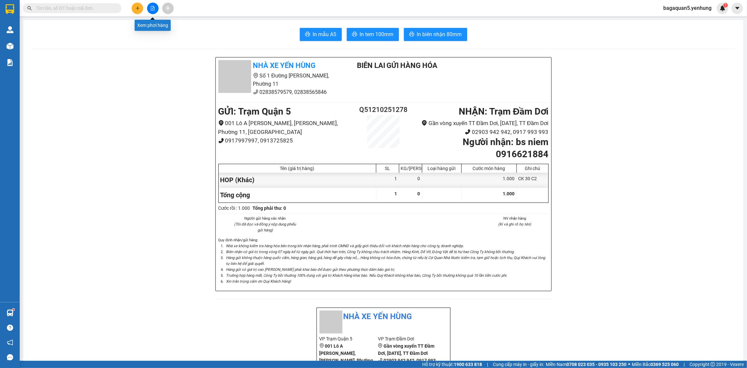
click at [154, 7] on icon "file-add" at bounding box center [153, 8] width 4 height 5
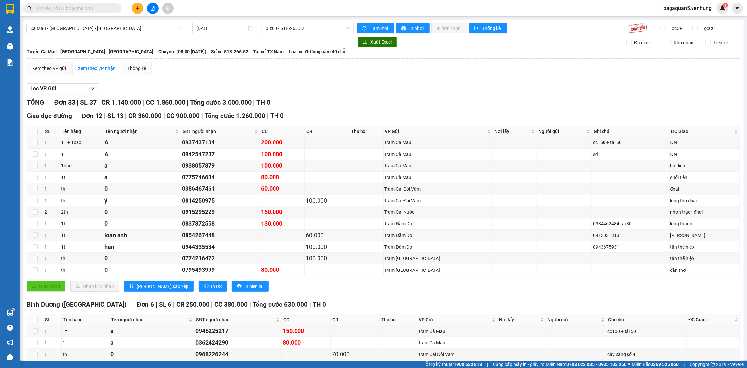
drag, startPoint x: 151, startPoint y: 22, endPoint x: 143, endPoint y: 21, distance: 7.9
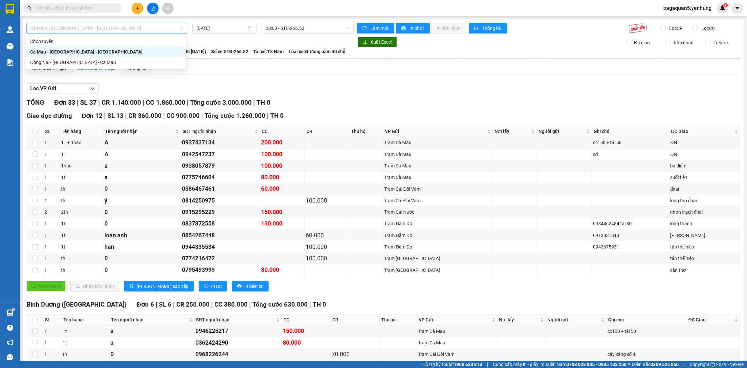
click at [133, 31] on span "Cà Mau - [GEOGRAPHIC_DATA] - [GEOGRAPHIC_DATA]" at bounding box center [106, 28] width 153 height 10
click at [129, 63] on div "Đồng Nai - [GEOGRAPHIC_DATA] - Cà Mau" at bounding box center [106, 62] width 152 height 7
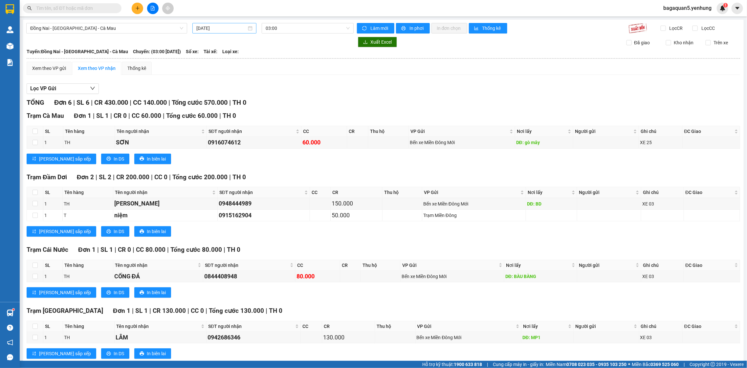
drag, startPoint x: 208, startPoint y: 24, endPoint x: 205, endPoint y: 30, distance: 6.3
click at [208, 26] on div "[DATE]" at bounding box center [225, 28] width 64 height 11
click at [216, 84] on div "13" at bounding box center [213, 86] width 8 height 8
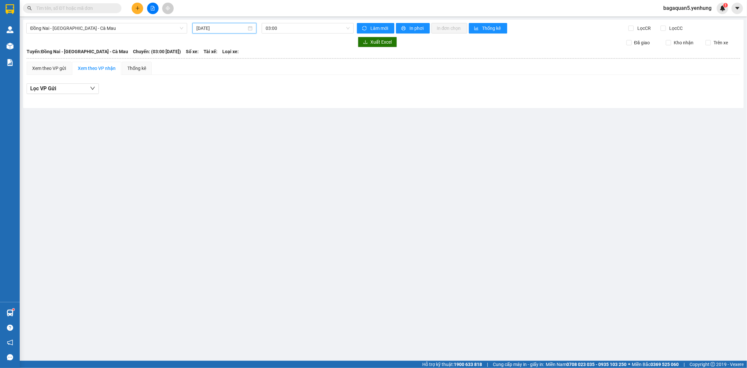
click at [229, 26] on input "[DATE]" at bounding box center [221, 28] width 50 height 7
click at [201, 41] on span "button" at bounding box center [198, 41] width 3 height 3
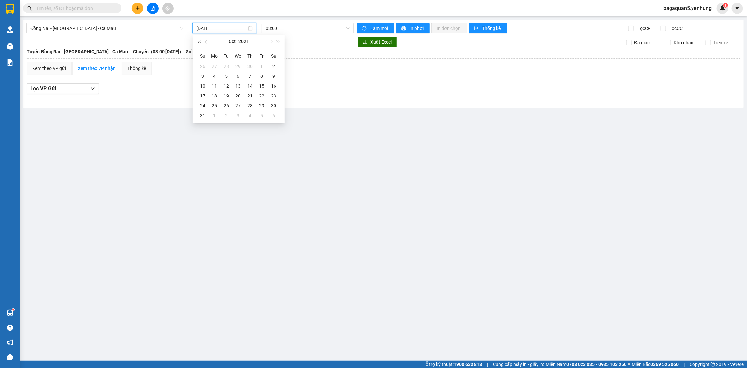
click at [201, 41] on span "button" at bounding box center [198, 41] width 3 height 3
click at [262, 99] on div "25" at bounding box center [262, 96] width 8 height 8
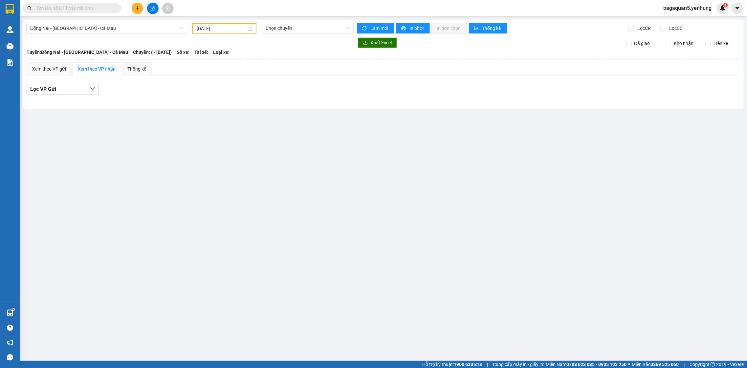
click at [309, 35] on div "Đồng Nai - [GEOGRAPHIC_DATA] - Cà Mau [DATE] Chọn chuyến Làm mới In phơi In đơn…" at bounding box center [383, 64] width 721 height 89
click at [304, 26] on span "Chọn chuyến" at bounding box center [308, 28] width 84 height 10
click at [306, 38] on div "Chọn chuyến" at bounding box center [291, 41] width 51 height 7
click at [348, 28] on span "Chọn chuyến" at bounding box center [308, 28] width 84 height 10
drag, startPoint x: 224, startPoint y: 120, endPoint x: 148, endPoint y: 94, distance: 81.0
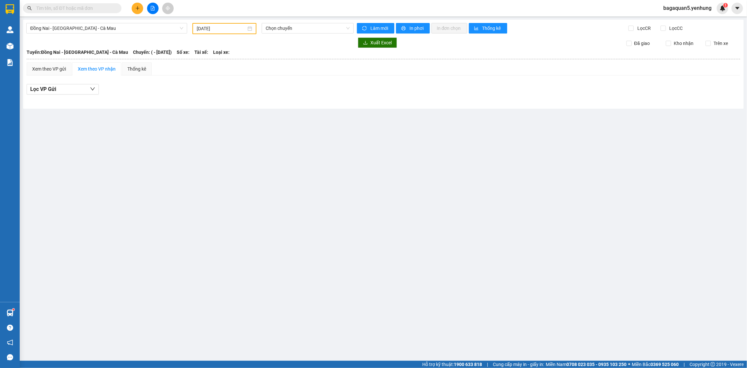
click at [214, 121] on main "Đồng Nai - [GEOGRAPHIC_DATA] - Cà Mau [DATE] Chọn chuyến Làm mới In phơi In đơn…" at bounding box center [373, 180] width 747 height 361
click at [59, 74] on div "Xem theo VP gửi" at bounding box center [49, 68] width 45 height 13
click at [197, 33] on div "[DATE]" at bounding box center [225, 28] width 64 height 11
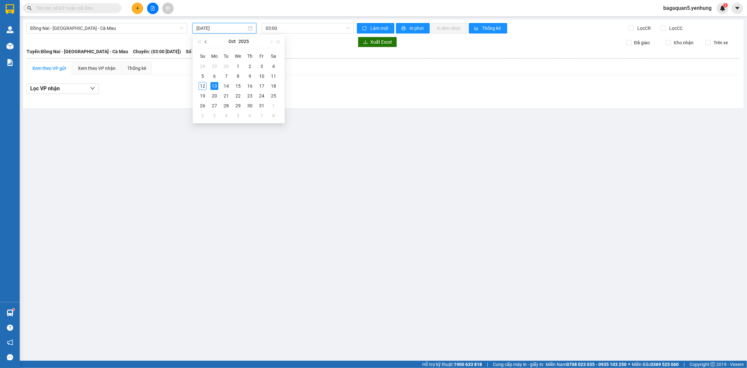
click at [204, 39] on button "button" at bounding box center [206, 41] width 7 height 13
click at [199, 30] on input "[DATE]" at bounding box center [221, 28] width 50 height 7
click at [211, 28] on input "[DATE]" at bounding box center [221, 28] width 50 height 7
click at [252, 28] on div "[DATE]" at bounding box center [224, 28] width 56 height 7
click at [250, 29] on div "[DATE]" at bounding box center [224, 28] width 56 height 7
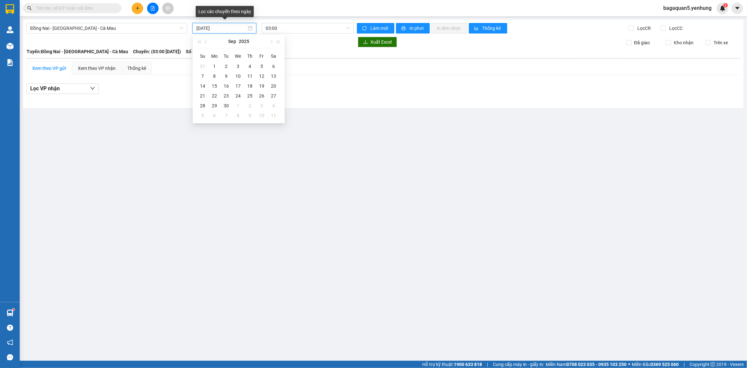
click at [249, 29] on div "[DATE]" at bounding box center [224, 28] width 56 height 7
drag, startPoint x: 249, startPoint y: 29, endPoint x: 246, endPoint y: 27, distance: 3.7
click at [248, 28] on div "[DATE]" at bounding box center [224, 28] width 56 height 7
drag, startPoint x: 238, startPoint y: 29, endPoint x: 216, endPoint y: 30, distance: 21.7
click at [228, 30] on input "[DATE]" at bounding box center [221, 28] width 50 height 7
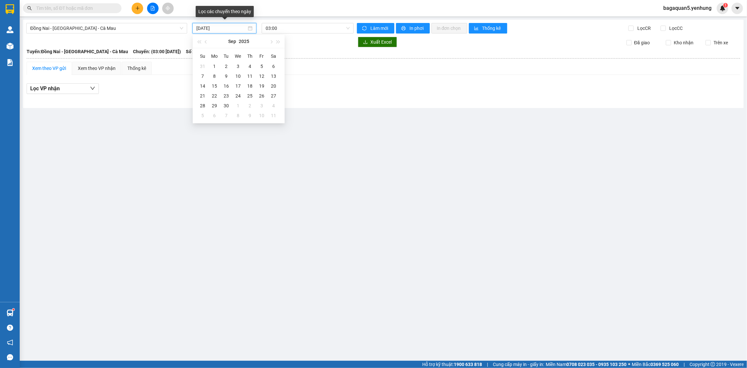
click at [208, 27] on input "[DATE]" at bounding box center [221, 28] width 50 height 7
click at [203, 41] on button "button" at bounding box center [206, 41] width 7 height 13
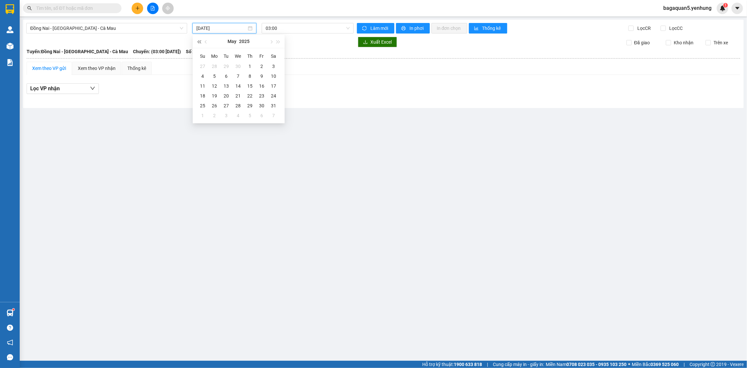
click at [200, 43] on span "button" at bounding box center [198, 41] width 3 height 3
click at [200, 43] on button "button" at bounding box center [198, 41] width 7 height 13
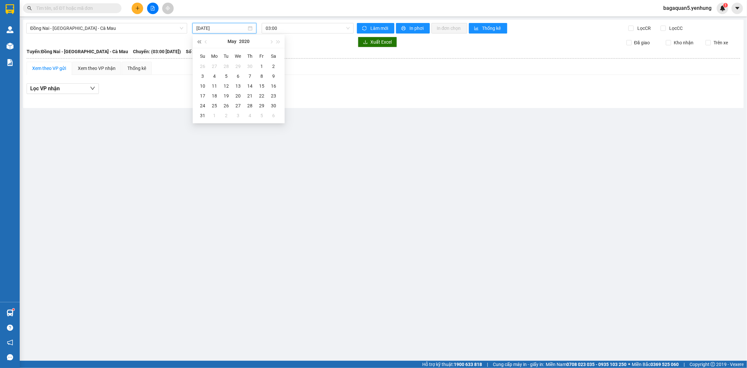
click at [200, 43] on button "button" at bounding box center [198, 41] width 7 height 13
click at [279, 39] on button "button" at bounding box center [278, 41] width 7 height 13
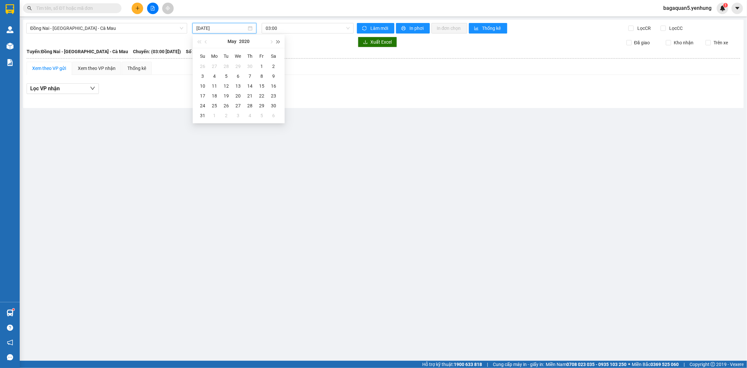
click at [278, 39] on button "button" at bounding box center [278, 41] width 7 height 13
click at [278, 38] on button "button" at bounding box center [278, 41] width 7 height 13
click at [206, 42] on span "button" at bounding box center [206, 41] width 3 height 3
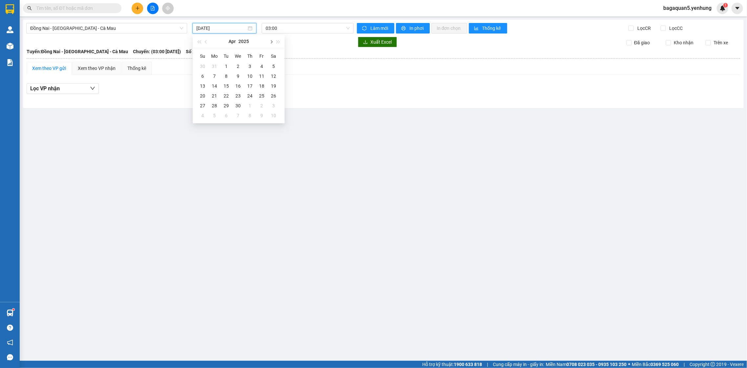
click at [272, 39] on button "button" at bounding box center [270, 41] width 7 height 13
click at [246, 29] on input "[DATE]" at bounding box center [221, 28] width 50 height 7
click at [249, 30] on div "[DATE]" at bounding box center [224, 28] width 56 height 7
drag, startPoint x: 223, startPoint y: 26, endPoint x: 280, endPoint y: 22, distance: 56.3
click at [224, 26] on input "[DATE]" at bounding box center [221, 28] width 50 height 7
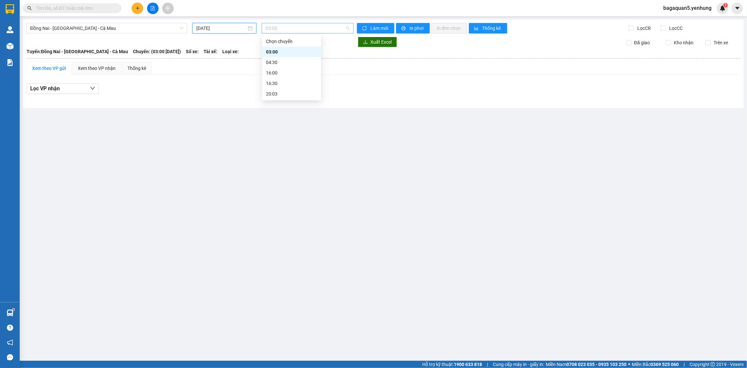
click at [287, 24] on span "03:00" at bounding box center [308, 28] width 84 height 10
click at [287, 47] on div "03:00" at bounding box center [291, 52] width 59 height 11
click at [223, 29] on input "[DATE]" at bounding box center [221, 28] width 50 height 7
click at [225, 67] on div "29" at bounding box center [226, 66] width 8 height 8
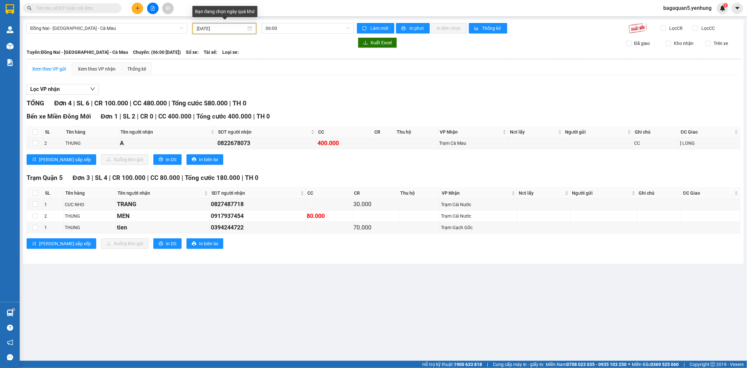
click at [209, 28] on input "[DATE]" at bounding box center [222, 28] width 50 height 7
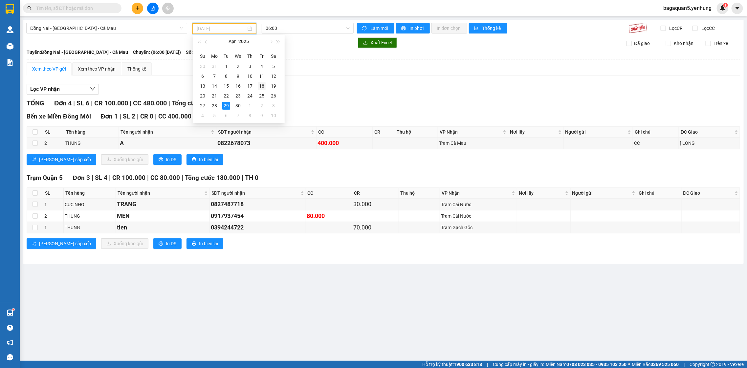
click at [262, 81] on td "18" at bounding box center [262, 86] width 12 height 10
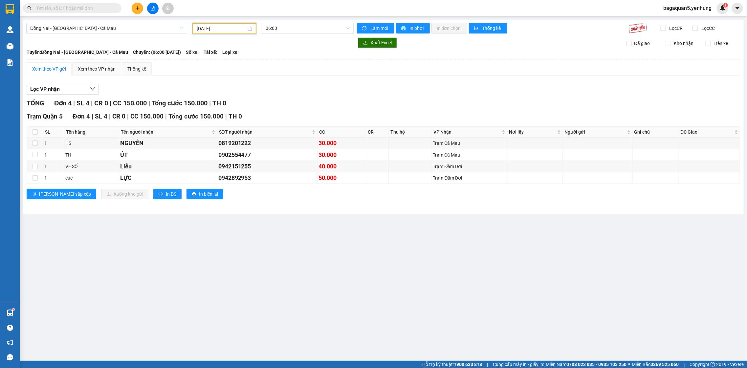
click at [207, 26] on input "[DATE]" at bounding box center [222, 28] width 50 height 7
click at [239, 107] on div "30" at bounding box center [238, 106] width 8 height 8
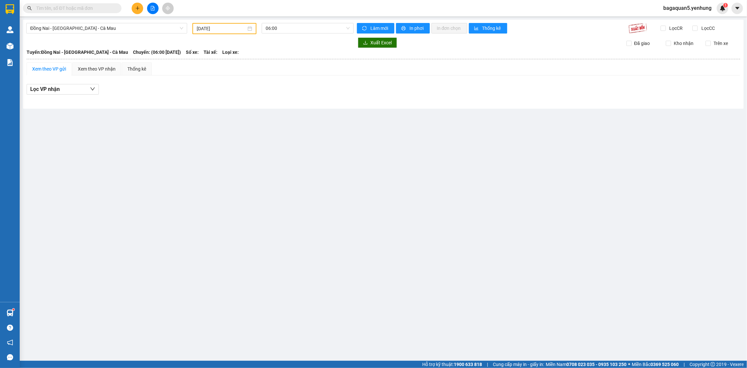
click at [214, 33] on div "[DATE]" at bounding box center [225, 28] width 64 height 11
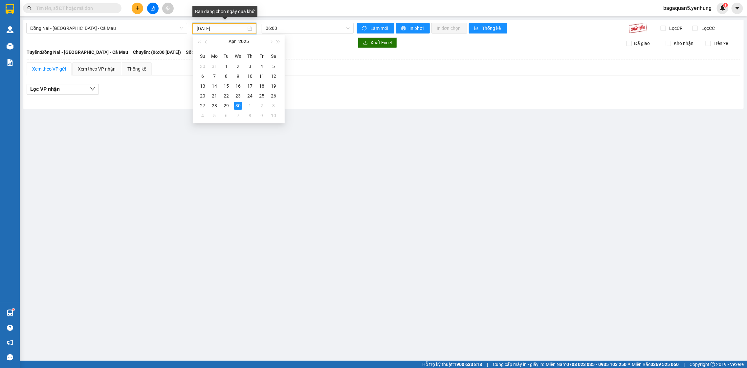
click at [246, 29] on input "[DATE]" at bounding box center [222, 28] width 50 height 7
click at [271, 43] on span "button" at bounding box center [270, 41] width 3 height 3
click at [270, 42] on span "button" at bounding box center [270, 41] width 3 height 3
click at [268, 43] on button "button" at bounding box center [270, 41] width 7 height 13
click at [241, 67] on div "2" at bounding box center [238, 66] width 8 height 8
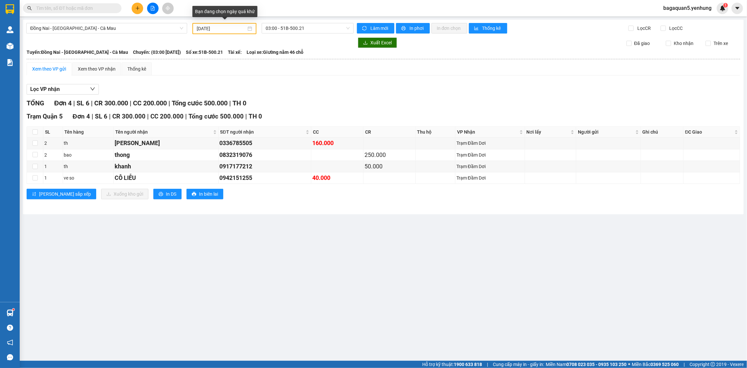
click at [252, 28] on div "[DATE]" at bounding box center [225, 28] width 56 height 7
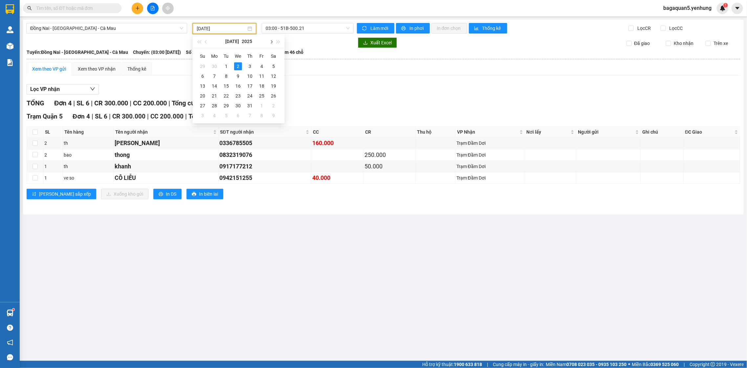
click at [272, 42] on button "button" at bounding box center [270, 41] width 7 height 13
click at [247, 94] on div "25" at bounding box center [250, 96] width 8 height 8
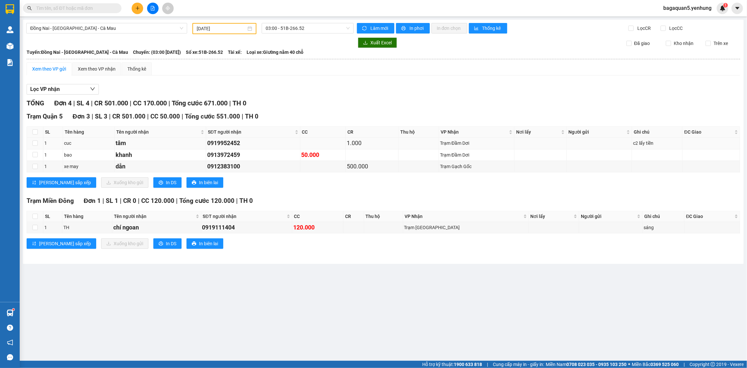
click at [81, 146] on div "cuc" at bounding box center [88, 143] width 49 height 7
click at [241, 30] on input "[DATE]" at bounding box center [222, 28] width 50 height 7
click at [270, 44] on button "button" at bounding box center [270, 41] width 7 height 13
click at [228, 66] on div "30" at bounding box center [226, 66] width 8 height 8
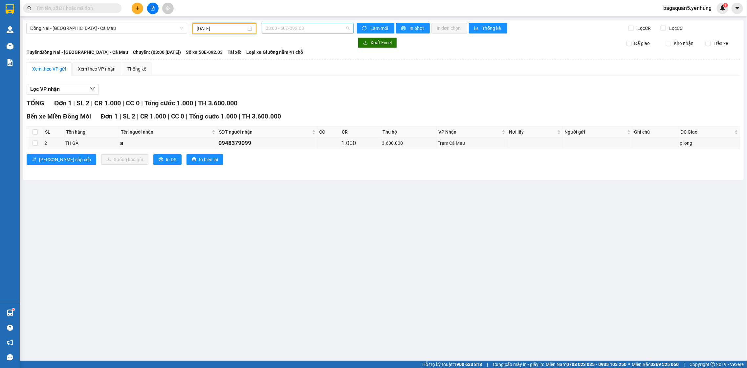
drag, startPoint x: 276, startPoint y: 33, endPoint x: 286, endPoint y: 33, distance: 10.8
click at [278, 33] on span "03:00 - 50E-092.03" at bounding box center [308, 28] width 84 height 10
click at [228, 29] on input "[DATE]" at bounding box center [222, 28] width 50 height 7
click at [233, 104] on td "1" at bounding box center [238, 106] width 12 height 10
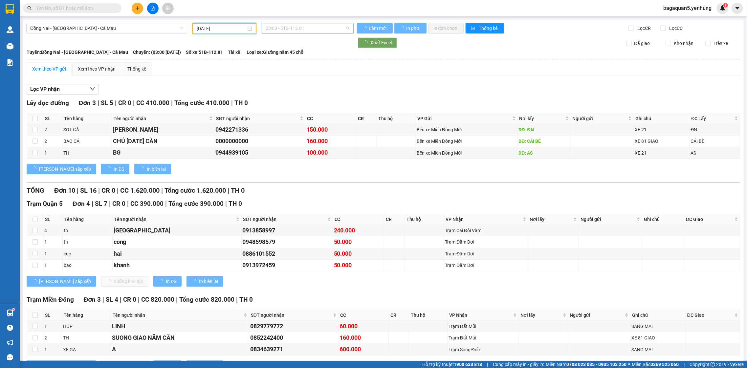
click at [283, 30] on span "03:00 - 51B-112.81" at bounding box center [308, 28] width 84 height 10
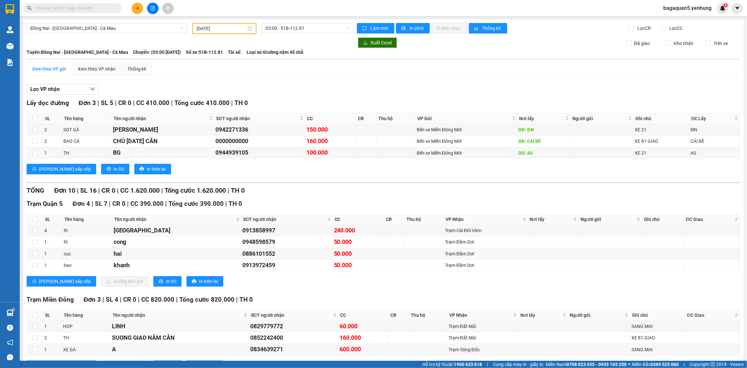
click at [181, 74] on div "Xem theo VP gửi Xem theo VP nhận Thống kê" at bounding box center [384, 68] width 714 height 13
click at [231, 28] on input "[DATE]" at bounding box center [222, 28] width 50 height 7
click at [247, 78] on div "9" at bounding box center [248, 76] width 8 height 8
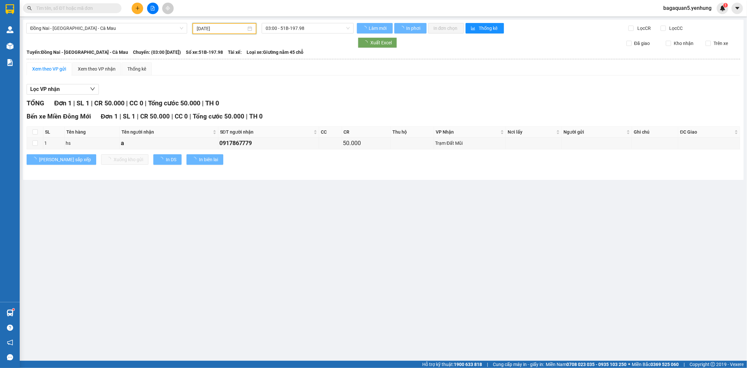
click at [235, 30] on input "[DATE]" at bounding box center [222, 28] width 50 height 7
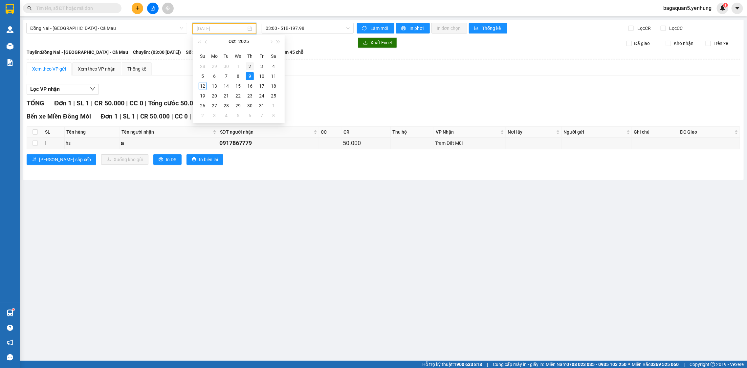
click at [251, 66] on div "2" at bounding box center [250, 66] width 8 height 8
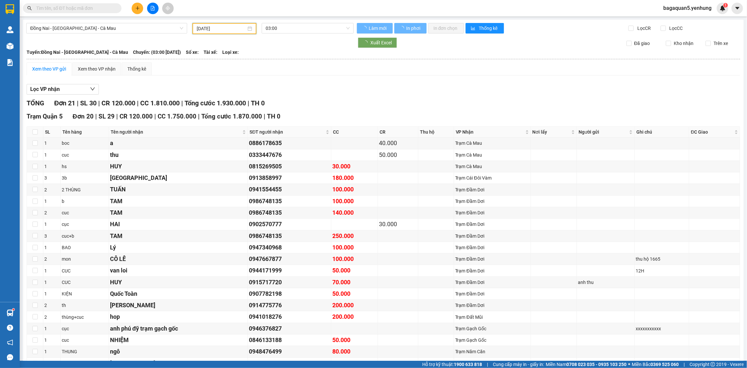
click at [240, 31] on input "[DATE]" at bounding box center [222, 28] width 50 height 7
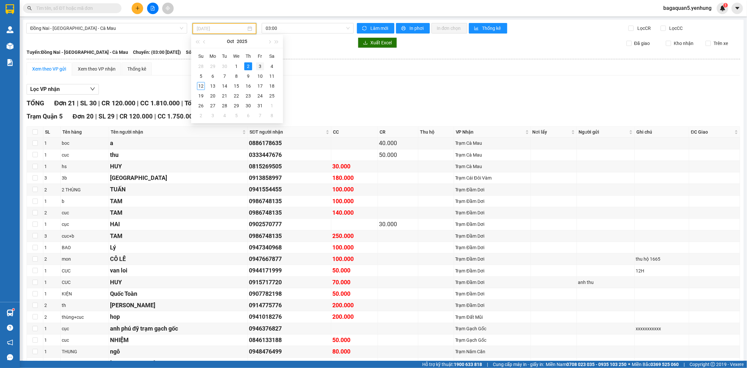
click at [257, 64] on div "3" at bounding box center [260, 66] width 8 height 8
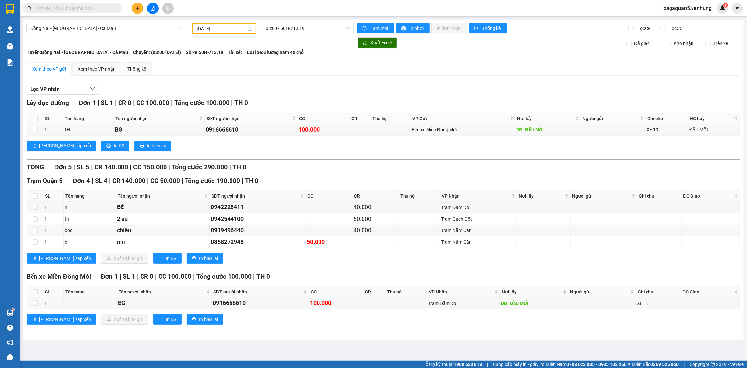
click at [246, 22] on div "Đồng Nai - [GEOGRAPHIC_DATA] - [GEOGRAPHIC_DATA] Mau [DATE] 03:00 - 50H-713.19 …" at bounding box center [383, 180] width 721 height 320
click at [251, 27] on div "[DATE]" at bounding box center [225, 28] width 56 height 7
click at [272, 67] on div "4" at bounding box center [274, 66] width 8 height 8
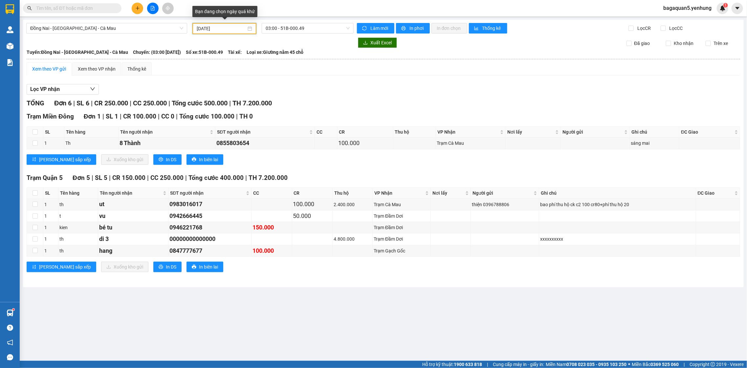
click at [236, 31] on input "[DATE]" at bounding box center [222, 28] width 50 height 7
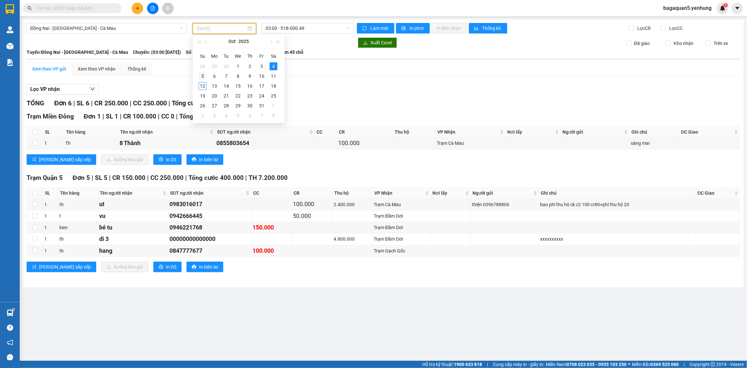
click at [206, 77] on div "5" at bounding box center [203, 76] width 8 height 8
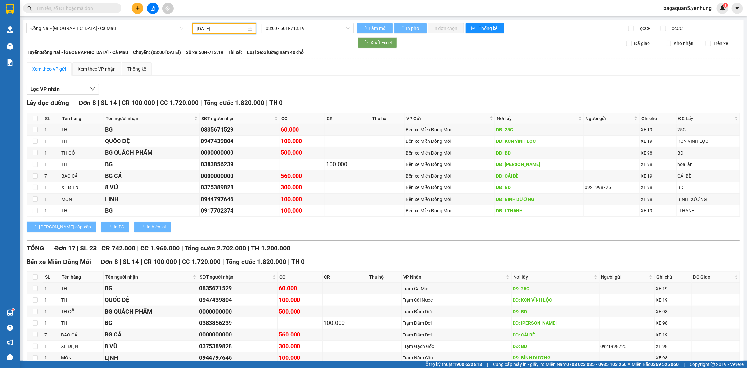
click at [237, 30] on input "[DATE]" at bounding box center [222, 28] width 50 height 7
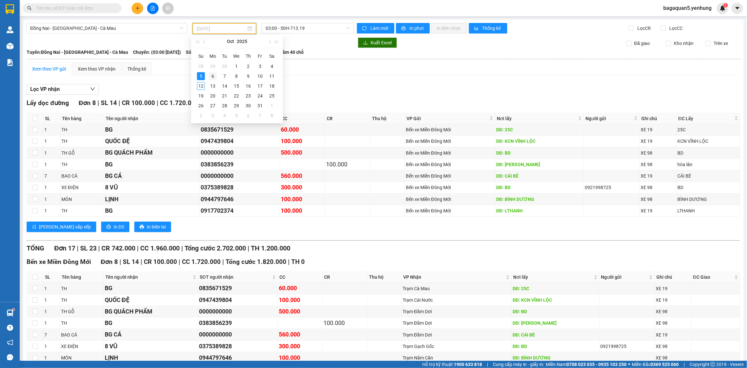
click at [217, 74] on tr "5 6 7 8 9 10 11" at bounding box center [236, 76] width 83 height 10
click at [214, 73] on div "6" at bounding box center [213, 76] width 8 height 8
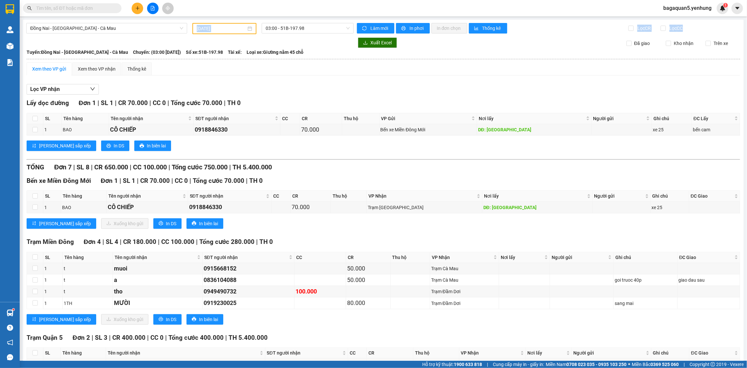
drag, startPoint x: 222, startPoint y: 34, endPoint x: 224, endPoint y: 26, distance: 8.4
click at [222, 29] on div "Đồng Nai - [GEOGRAPHIC_DATA] - Cà Mau [DATE] 03:00 - 51B-197.98 Làm mới In phơi…" at bounding box center [383, 216] width 721 height 393
drag, startPoint x: 224, startPoint y: 26, endPoint x: 229, endPoint y: 37, distance: 12.2
click at [224, 28] on input "[DATE]" at bounding box center [222, 28] width 50 height 7
click at [227, 77] on div "7" at bounding box center [225, 76] width 8 height 8
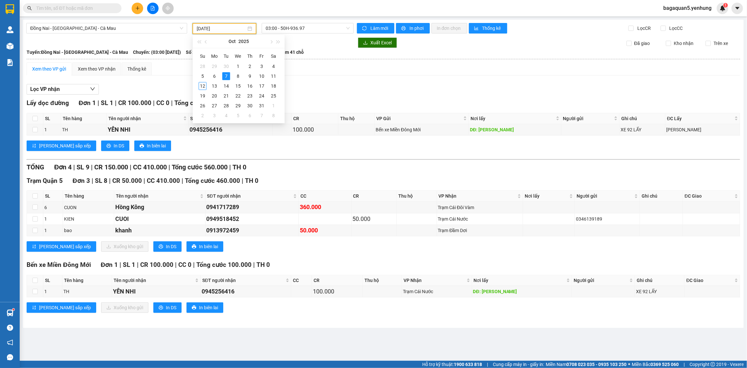
type input "[DATE]"
click at [399, 97] on div "Lọc VP nhận Lấy dọc đường Đơn 1 | SL 1 | CR 100.000 | CC 0 | Tổng cước 100.000 …" at bounding box center [384, 201] width 714 height 240
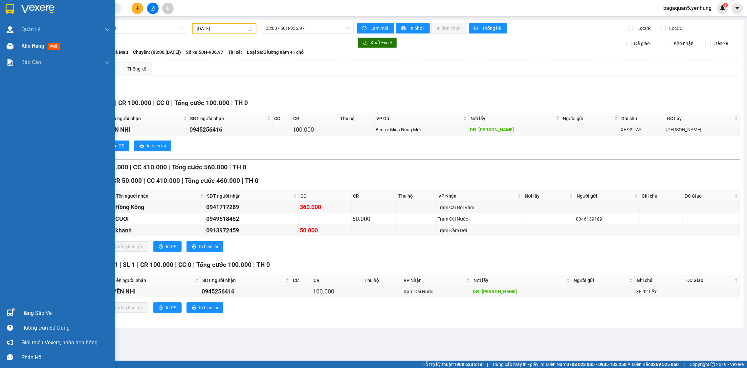
drag, startPoint x: 34, startPoint y: 50, endPoint x: 45, endPoint y: 49, distance: 10.6
click at [35, 50] on div "Kho hàng mới" at bounding box center [65, 46] width 89 height 16
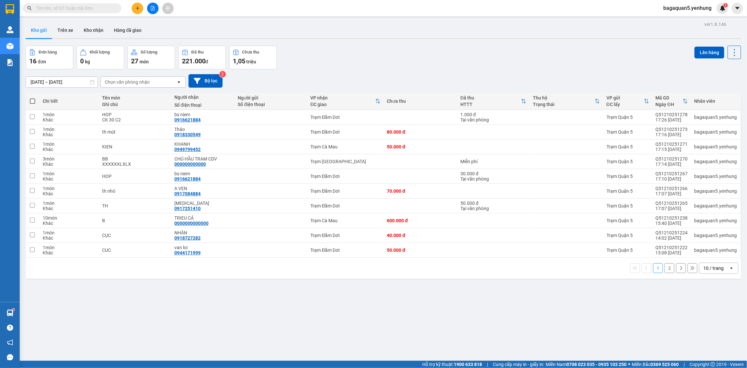
drag, startPoint x: 726, startPoint y: 275, endPoint x: 722, endPoint y: 270, distance: 6.7
click at [726, 275] on div "1 2 10 / trang open" at bounding box center [384, 268] width 716 height 21
click at [720, 269] on div "10 / trang" at bounding box center [715, 268] width 30 height 11
click at [705, 342] on span "100 / trang" at bounding box center [710, 342] width 24 height 7
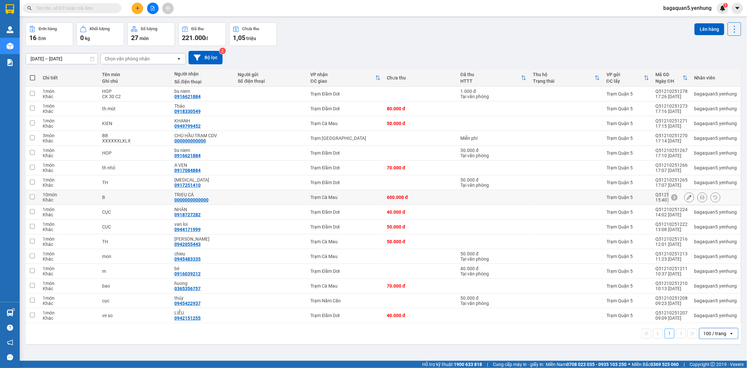
scroll to position [30, 0]
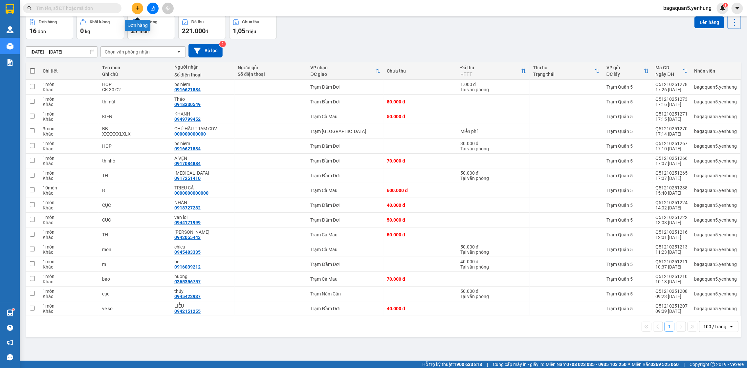
click at [135, 9] on icon "plus" at bounding box center [137, 8] width 5 height 5
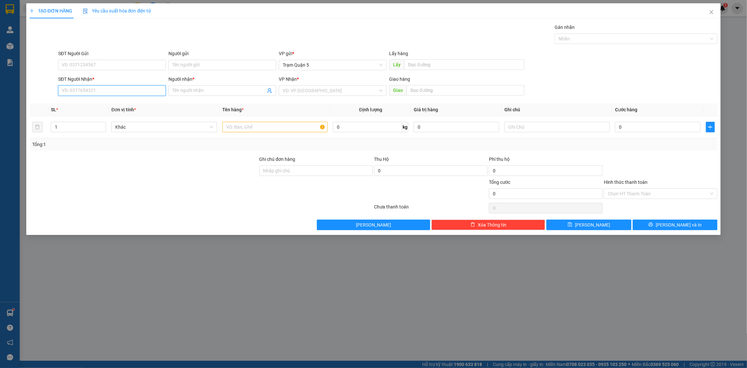
click at [98, 90] on input "SĐT Người Nhận *" at bounding box center [112, 90] width 108 height 11
type input "0788929086"
click at [102, 83] on div "SĐT Người Nhận *" at bounding box center [112, 81] width 108 height 10
click at [104, 88] on input "0788929086" at bounding box center [112, 90] width 108 height 11
drag, startPoint x: 198, startPoint y: 92, endPoint x: 172, endPoint y: 79, distance: 29.7
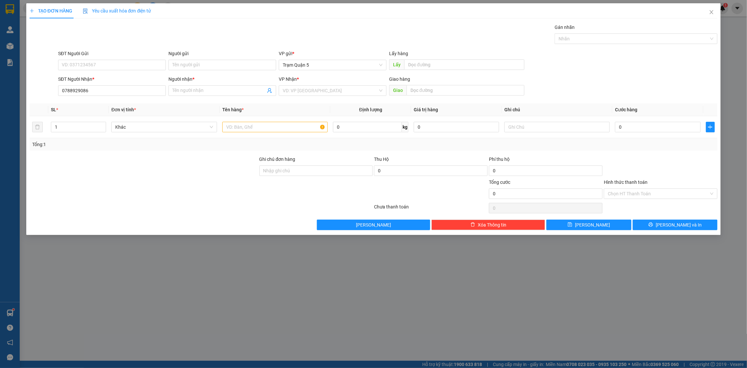
click at [195, 89] on input "Người nhận *" at bounding box center [218, 90] width 93 height 7
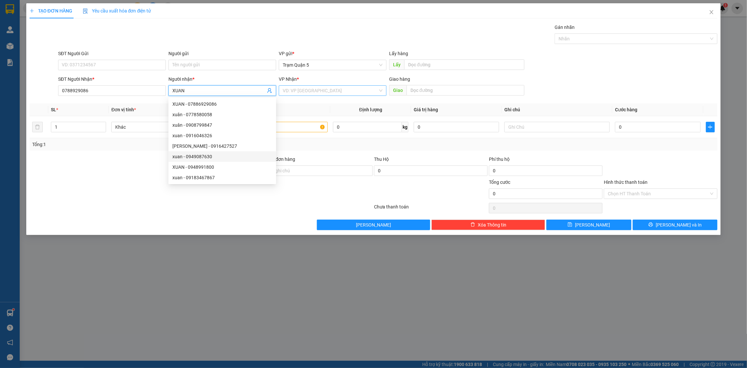
type input "XUAN"
click at [329, 91] on input "search" at bounding box center [330, 91] width 95 height 10
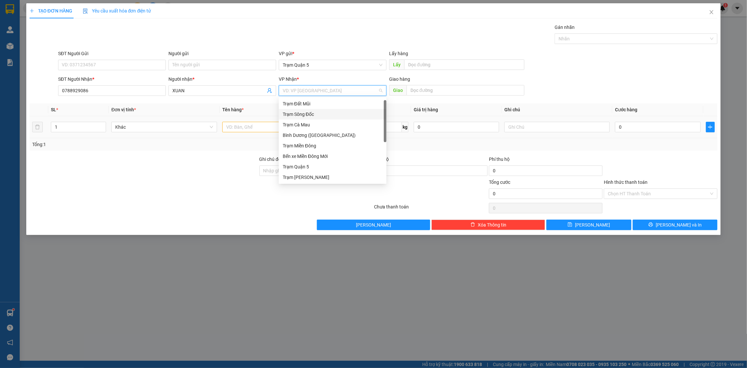
scroll to position [2, 0]
drag, startPoint x: 381, startPoint y: 137, endPoint x: 386, endPoint y: 142, distance: 6.3
click at [385, 144] on div "Trạm Đất Mũi Trạm Sông Đốc Trạm [GEOGRAPHIC_DATA] ([GEOGRAPHIC_DATA]) Trạm Miền…" at bounding box center [333, 141] width 108 height 84
drag, startPoint x: 386, startPoint y: 136, endPoint x: 350, endPoint y: 200, distance: 73.7
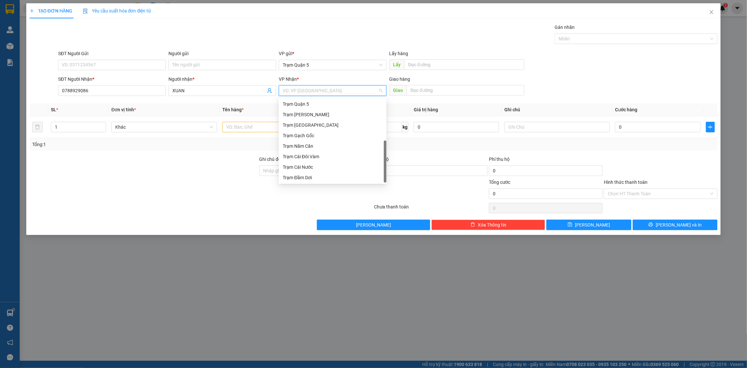
click at [356, 208] on body "Kết quả tìm kiếm ( 0 ) Bộ lọc No Data bagaquan5.yenhung 1 Quản Lý Quản lý khách…" at bounding box center [373, 184] width 747 height 368
click at [383, 150] on div "Trạm Năm Căn" at bounding box center [333, 148] width 108 height 11
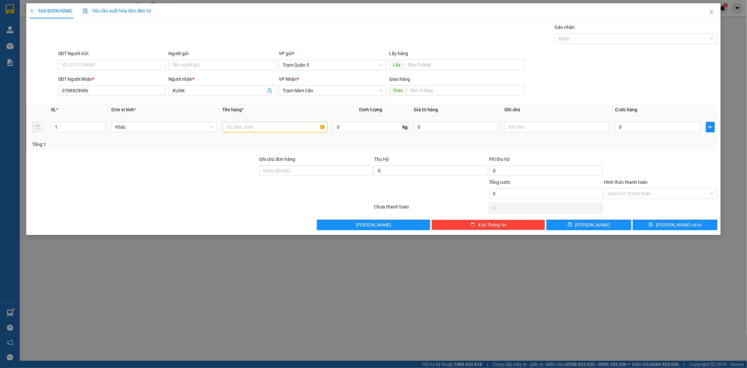
drag, startPoint x: 383, startPoint y: 150, endPoint x: 373, endPoint y: 136, distance: 17.7
click at [382, 149] on div "Tổng: 1" at bounding box center [374, 144] width 689 height 12
click at [343, 92] on span "Trạm Năm Căn" at bounding box center [333, 91] width 100 height 10
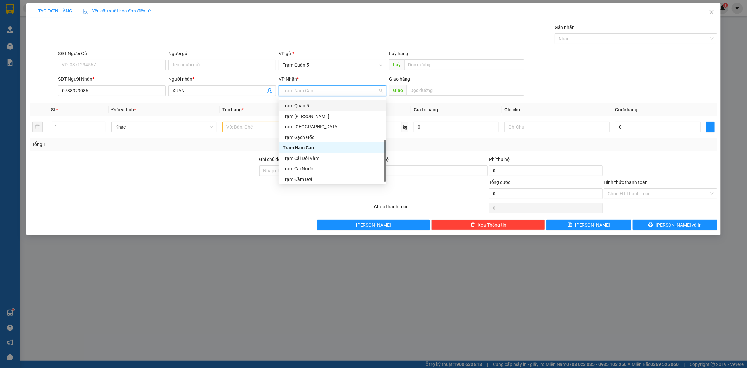
drag, startPoint x: 349, startPoint y: 20, endPoint x: 349, endPoint y: 54, distance: 33.8
click at [354, 39] on div "Transit Pickup Surcharge Ids Transit Deliver Surcharge Ids Transit Deliver Surc…" at bounding box center [374, 127] width 689 height 207
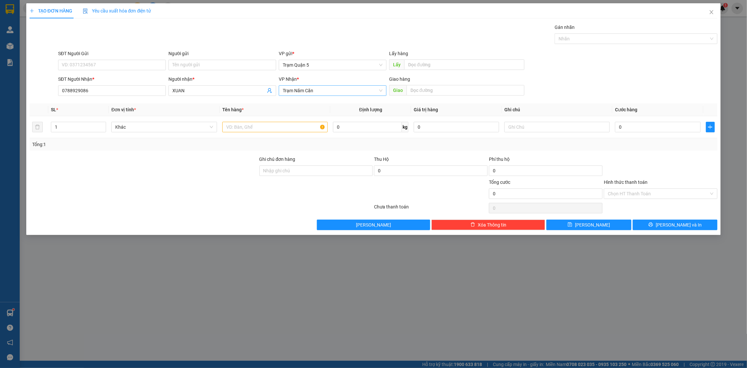
click at [335, 94] on span "Trạm Năm Căn" at bounding box center [333, 91] width 100 height 10
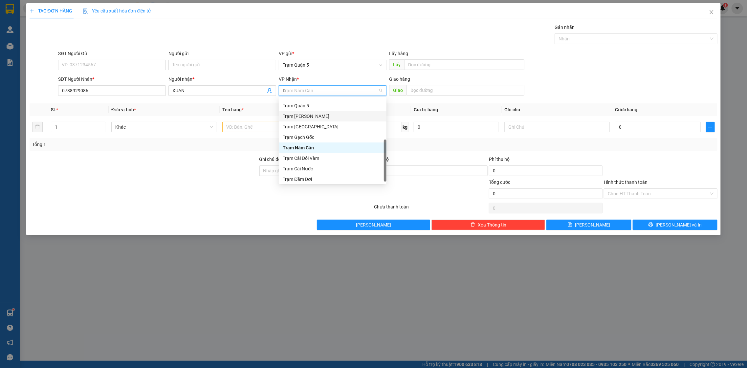
scroll to position [0, 0]
type input "DOI"
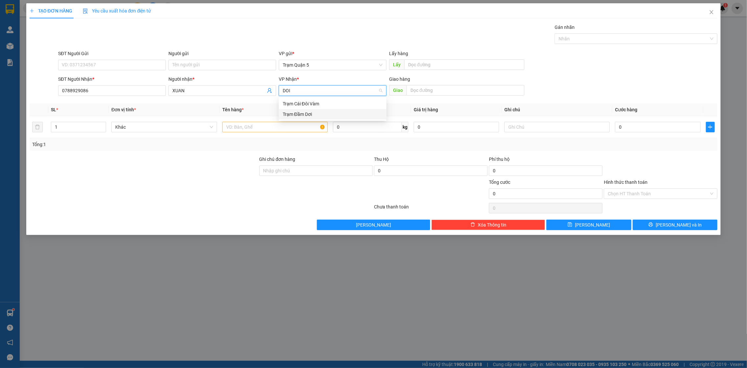
click at [330, 115] on div "Trạm Đầm Dơi" at bounding box center [333, 114] width 100 height 7
click at [306, 133] on div at bounding box center [275, 127] width 106 height 13
click at [300, 132] on input "text" at bounding box center [275, 127] width 106 height 11
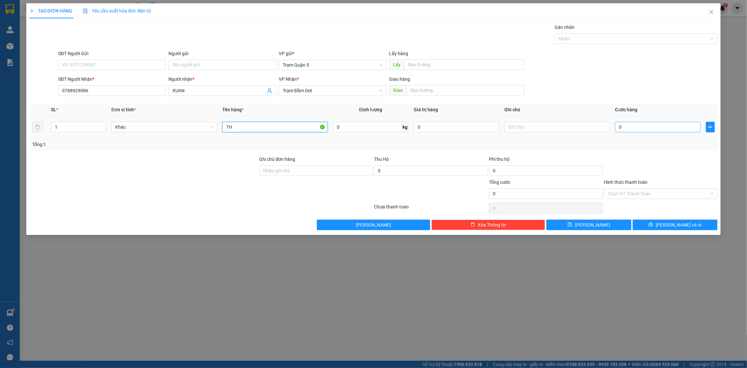
type input "TH"
click at [626, 127] on input "0" at bounding box center [657, 127] width 85 height 11
type input "6"
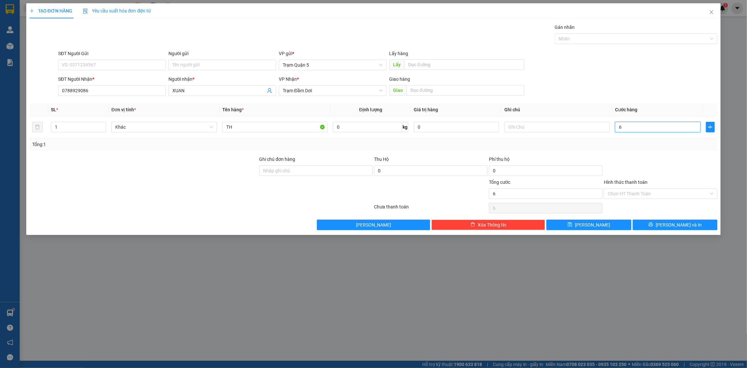
type input "60"
type input "60.000"
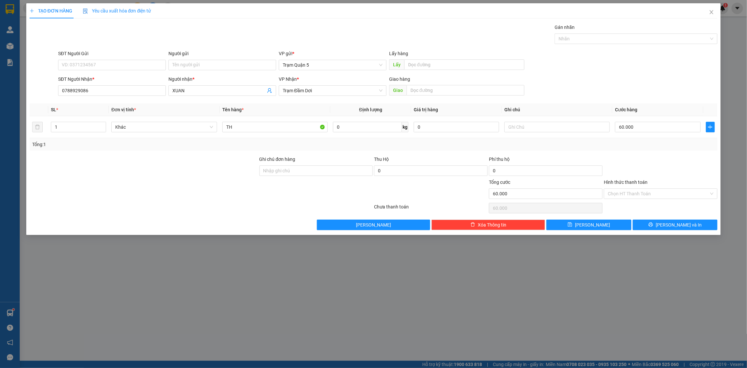
click at [657, 157] on div at bounding box center [660, 167] width 115 height 23
click at [674, 191] on input "Hình thức thanh toán" at bounding box center [658, 194] width 101 height 10
click at [674, 206] on div "Tại văn phòng" at bounding box center [661, 207] width 106 height 7
type input "0"
click at [672, 222] on span "[PERSON_NAME] và In" at bounding box center [679, 224] width 46 height 7
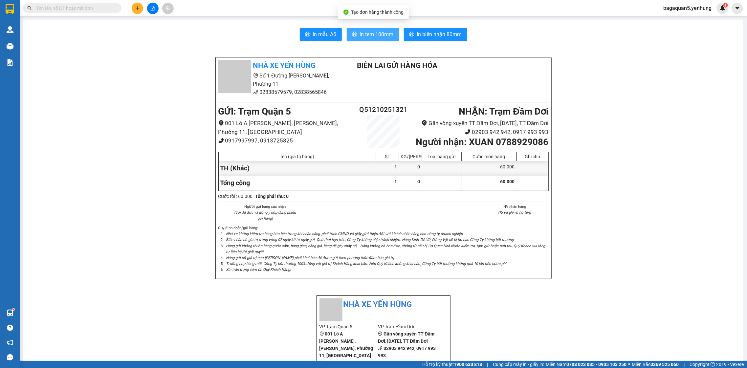
click at [355, 28] on button "In tem 100mm" at bounding box center [373, 34] width 52 height 13
drag, startPoint x: 367, startPoint y: 23, endPoint x: 363, endPoint y: 35, distance: 12.1
click at [363, 35] on span "In tem 100mm" at bounding box center [377, 34] width 34 height 8
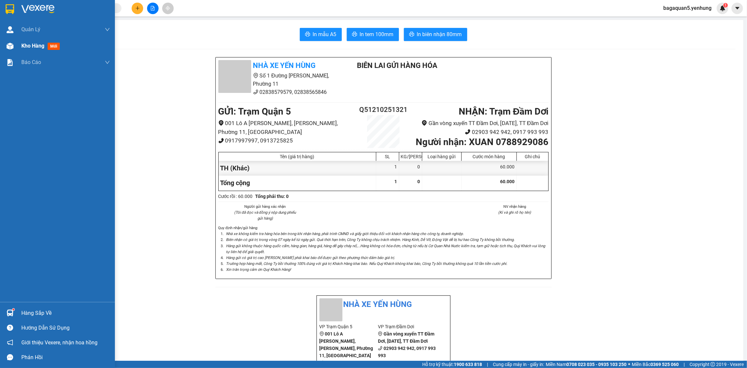
click at [9, 43] on img at bounding box center [10, 46] width 7 height 7
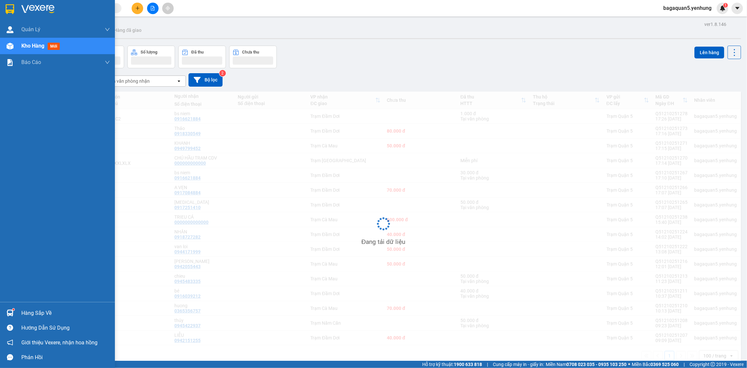
click at [22, 44] on span "Kho hàng" at bounding box center [32, 46] width 23 height 6
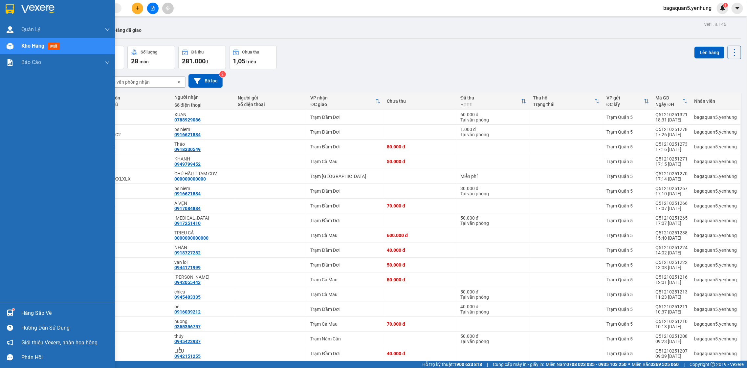
click at [15, 48] on div at bounding box center [9, 45] width 11 height 11
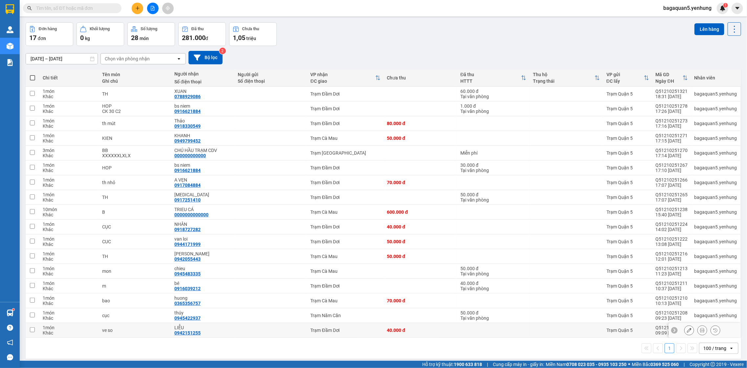
scroll to position [30, 0]
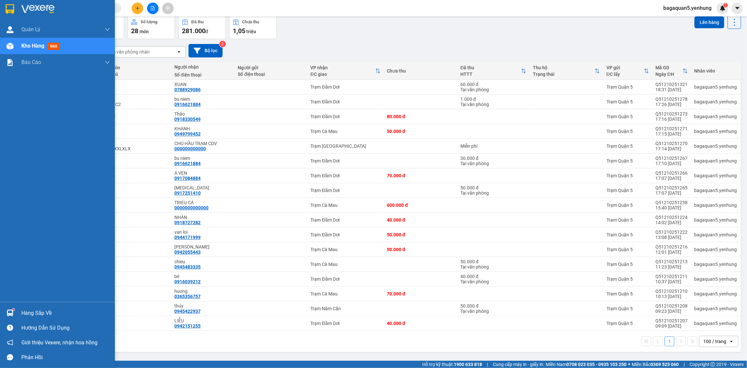
click at [15, 48] on div at bounding box center [9, 45] width 11 height 11
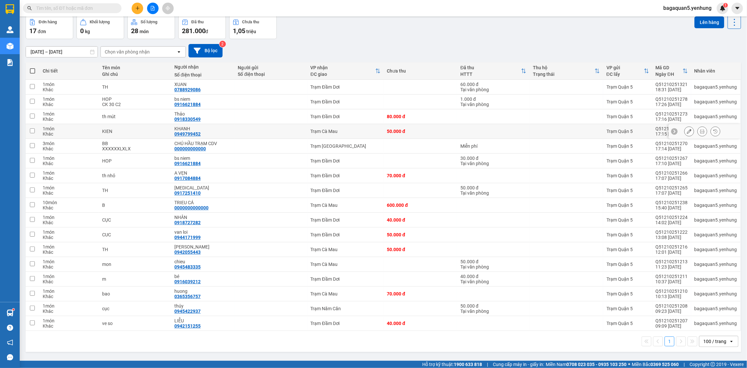
click at [315, 136] on td "Trạm Cà Mau" at bounding box center [345, 131] width 77 height 15
checkbox input "true"
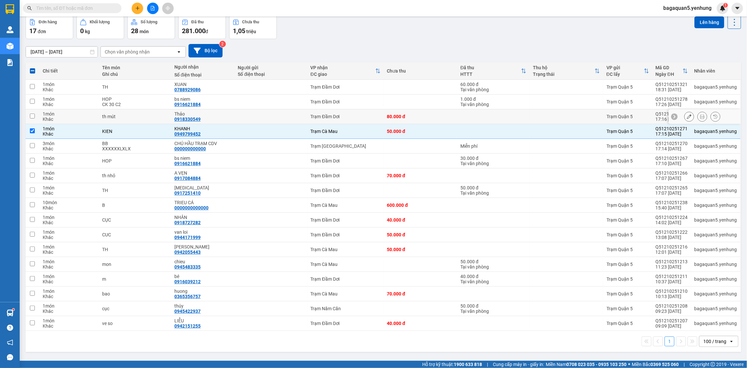
drag, startPoint x: 303, startPoint y: 116, endPoint x: 298, endPoint y: 108, distance: 9.0
click at [303, 116] on td at bounding box center [271, 116] width 73 height 15
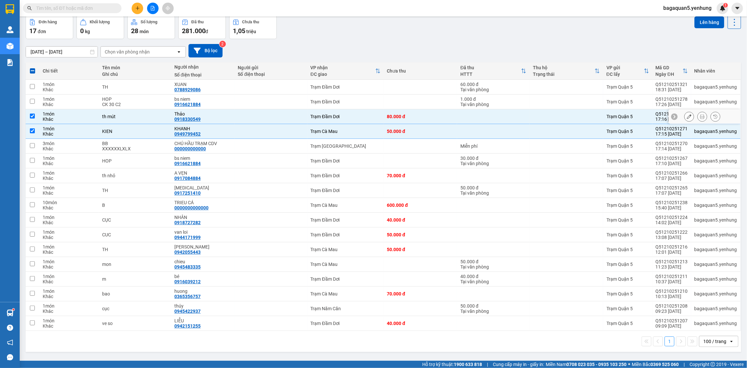
click at [195, 121] on div "0918330549" at bounding box center [187, 119] width 26 height 5
click at [195, 115] on div "Thảo" at bounding box center [202, 113] width 57 height 5
checkbox input "false"
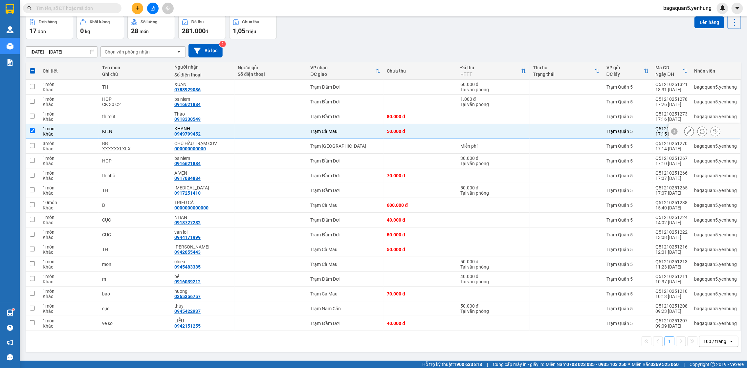
drag, startPoint x: 62, startPoint y: 130, endPoint x: 25, endPoint y: 82, distance: 60.7
click at [55, 121] on tbody "1 món Khác TH XUAN 0788929086 Trạm Đầm Dơi 60.000 đ Tại văn phòng [GEOGRAPHIC_D…" at bounding box center [384, 205] width 716 height 251
click at [133, 125] on td "KIEN" at bounding box center [135, 131] width 72 height 15
checkbox input "false"
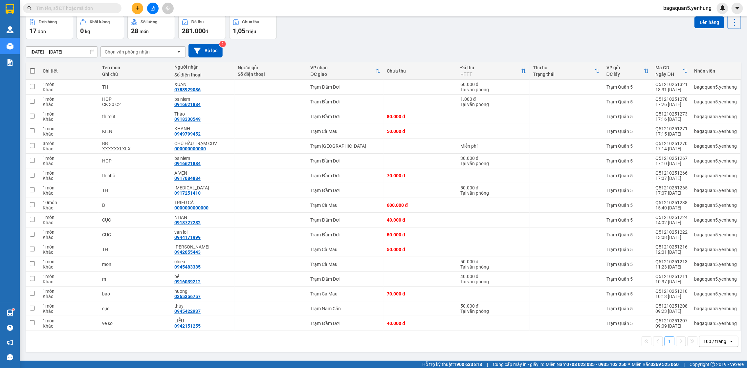
click at [34, 72] on span at bounding box center [32, 70] width 5 height 5
click at [33, 68] on input "checkbox" at bounding box center [33, 68] width 0 height 0
checkbox input "true"
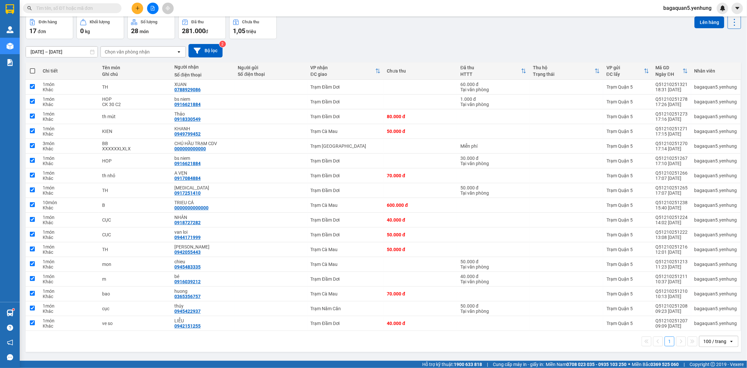
checkbox input "true"
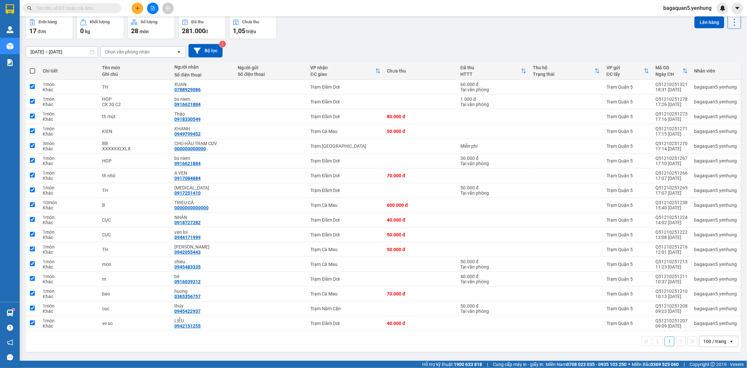
checkbox input "true"
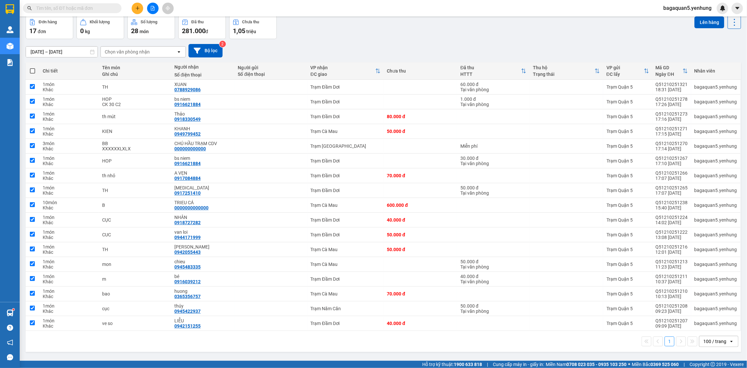
checkbox input "true"
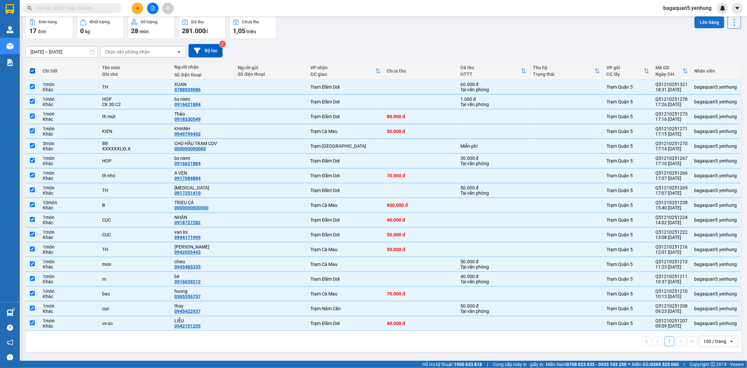
click at [707, 20] on button "Lên hàng" at bounding box center [710, 22] width 30 height 12
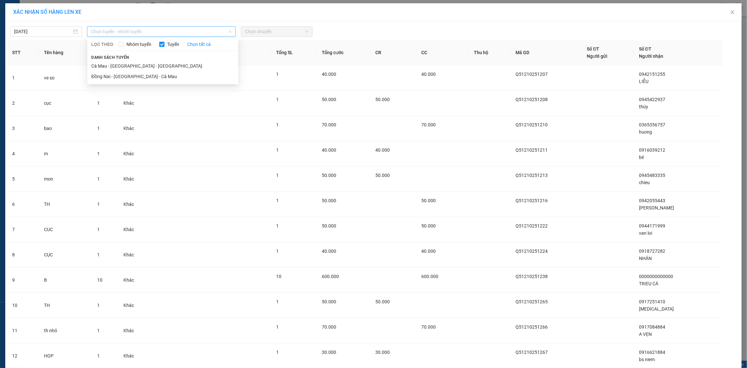
drag, startPoint x: 163, startPoint y: 33, endPoint x: 167, endPoint y: 34, distance: 4.0
click at [164, 33] on span "Chọn tuyến - nhóm tuyến" at bounding box center [161, 32] width 141 height 10
drag, startPoint x: 179, startPoint y: 75, endPoint x: 222, endPoint y: 29, distance: 62.5
click at [179, 74] on li "Đồng Nai - [GEOGRAPHIC_DATA] - Cà Mau" at bounding box center [162, 76] width 151 height 11
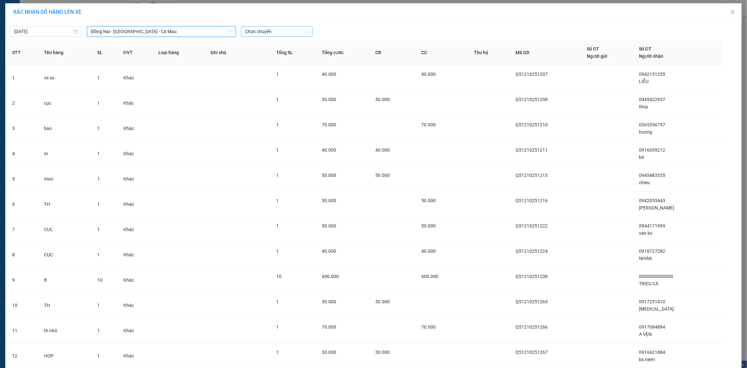
click at [268, 30] on span "Chọn chuyến" at bounding box center [277, 32] width 64 height 10
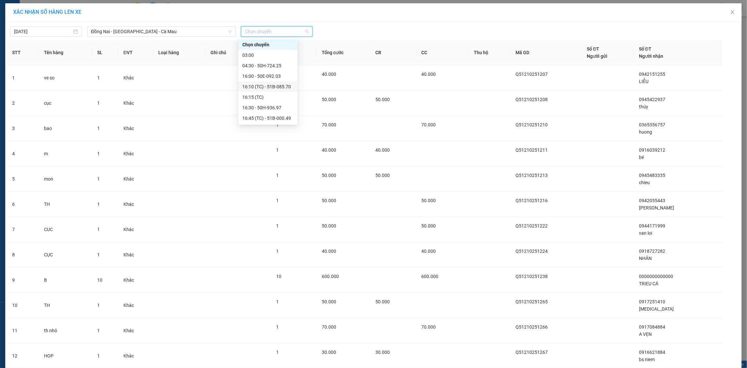
click at [277, 87] on div "16:10 (TC) - 51B-085.70" at bounding box center [267, 86] width 51 height 7
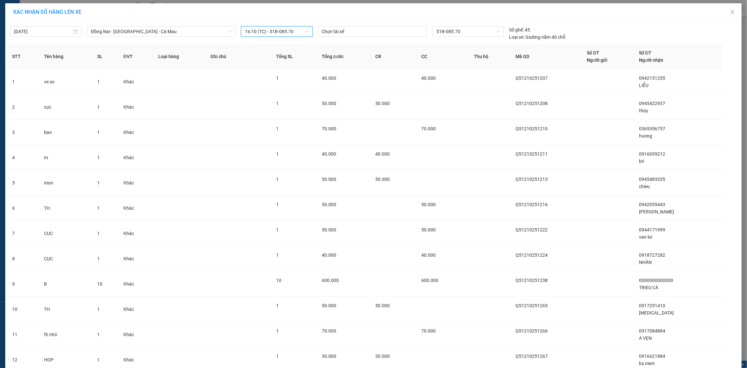
click at [273, 33] on span "16:10 (TC) - 51B-085.70" at bounding box center [277, 32] width 64 height 10
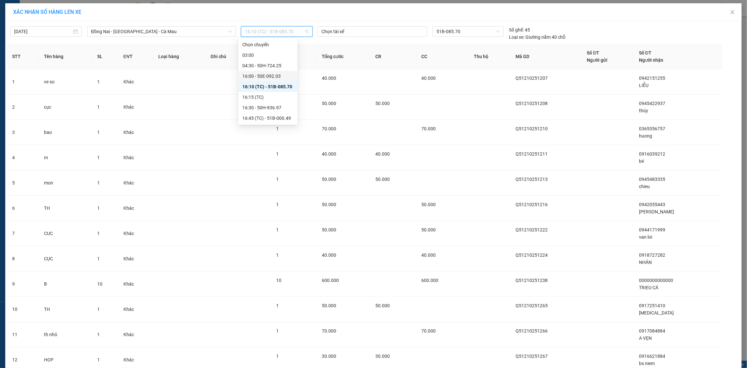
click at [285, 74] on div "16:00 - 50E-092.03" at bounding box center [267, 76] width 51 height 7
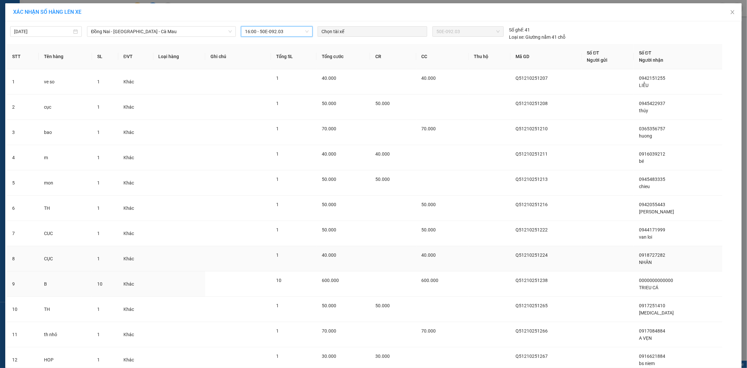
scroll to position [180, 0]
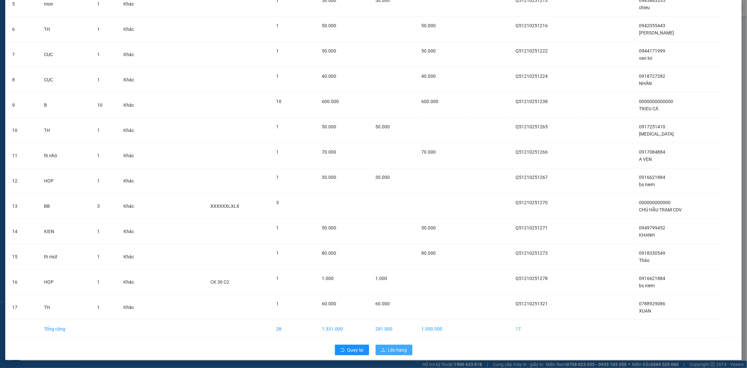
click at [395, 351] on span "Lên hàng" at bounding box center [397, 350] width 19 height 7
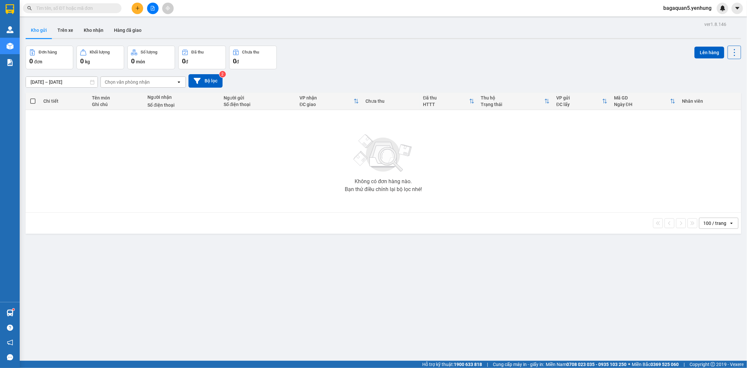
click at [154, 7] on icon "file-add" at bounding box center [152, 8] width 5 height 5
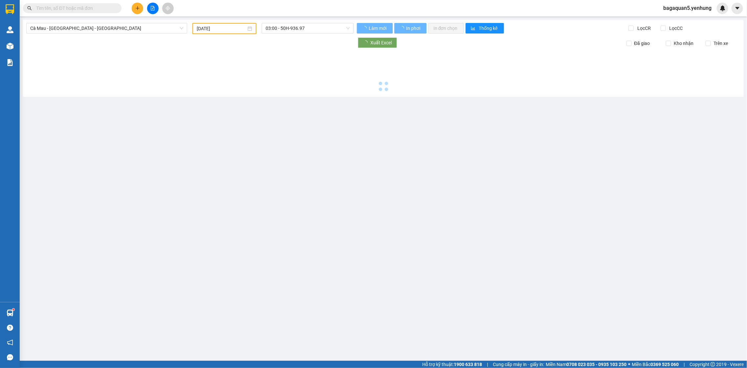
type input "[DATE]"
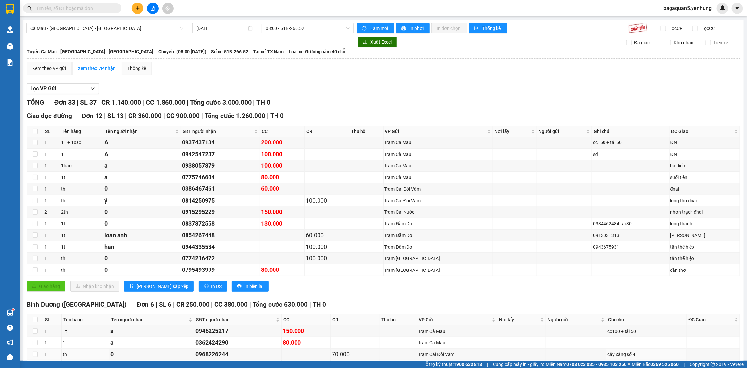
scroll to position [316, 0]
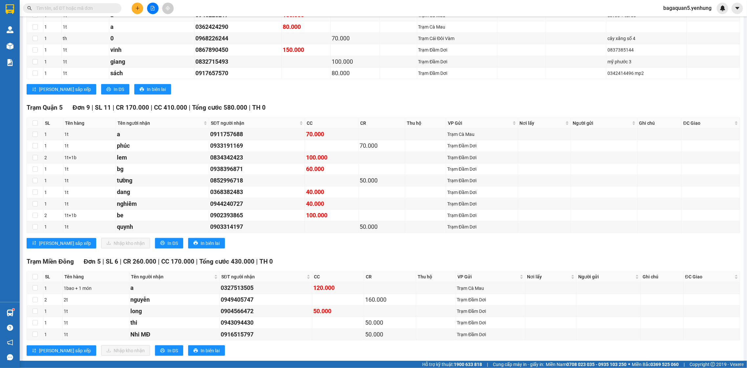
drag, startPoint x: 209, startPoint y: 8, endPoint x: 213, endPoint y: 17, distance: 9.4
click at [213, 17] on section "Kết quả tìm kiếm ( 0 ) Bộ lọc No Data bagaquan5.yenhung Quản [PERSON_NAME] lý k…" at bounding box center [373, 184] width 747 height 368
click at [136, 4] on button at bounding box center [137, 8] width 11 height 11
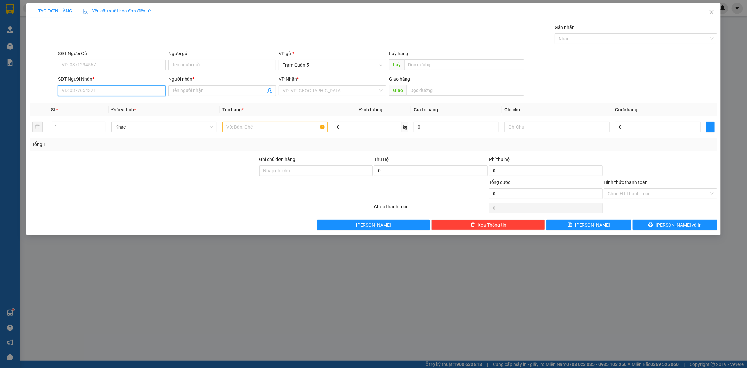
click at [120, 94] on input "SĐT Người Nhận *" at bounding box center [112, 90] width 108 height 11
type input "0817002987"
drag, startPoint x: 180, startPoint y: 89, endPoint x: 180, endPoint y: 83, distance: 6.2
click at [180, 87] on span at bounding box center [223, 90] width 108 height 11
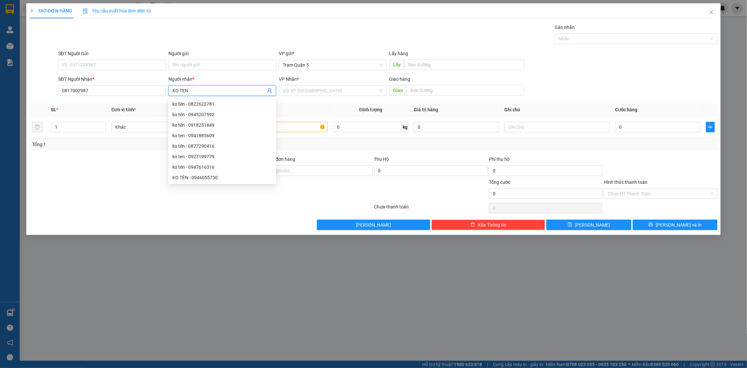
type input "KO TEN"
click at [304, 96] on div "VP Nhận * VD: VP [GEOGRAPHIC_DATA]" at bounding box center [333, 87] width 108 height 23
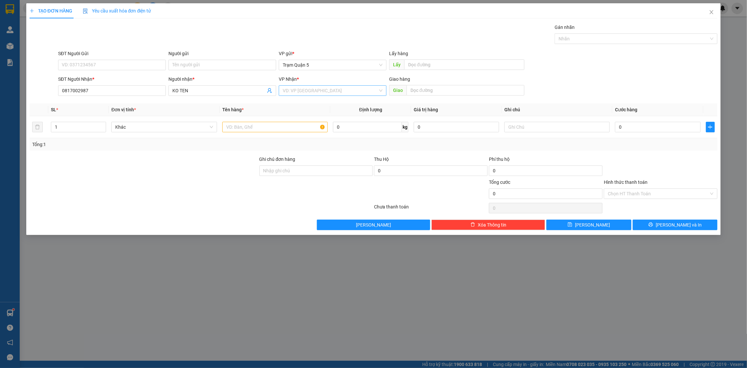
click at [306, 94] on input "search" at bounding box center [330, 91] width 95 height 10
drag, startPoint x: 384, startPoint y: 117, endPoint x: 384, endPoint y: 158, distance: 40.7
click at [385, 155] on div at bounding box center [385, 134] width 3 height 42
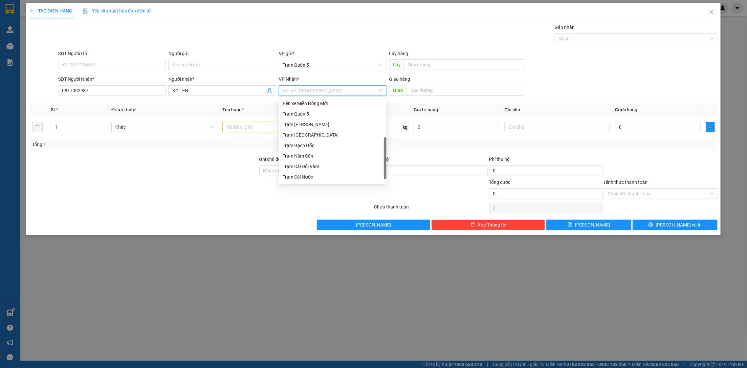
scroll to position [58, 0]
click at [353, 181] on div "Trạm Đầm Dơi" at bounding box center [333, 182] width 100 height 7
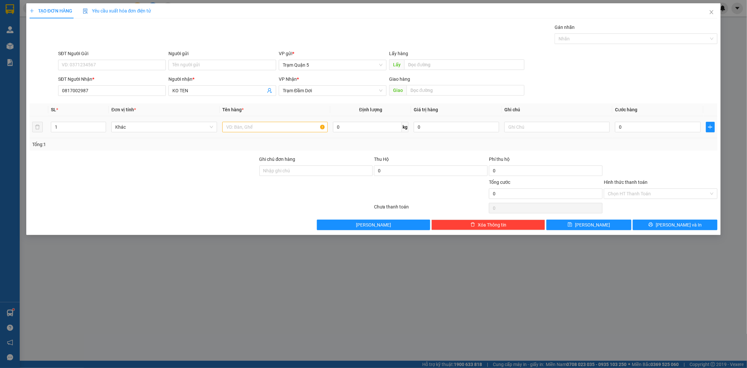
drag, startPoint x: 278, startPoint y: 137, endPoint x: 275, endPoint y: 133, distance: 4.7
click at [276, 134] on td at bounding box center [275, 127] width 111 height 22
click at [274, 132] on input "text" at bounding box center [275, 127] width 106 height 11
type input "GA"
click at [574, 114] on th "Ghi chú" at bounding box center [557, 109] width 111 height 13
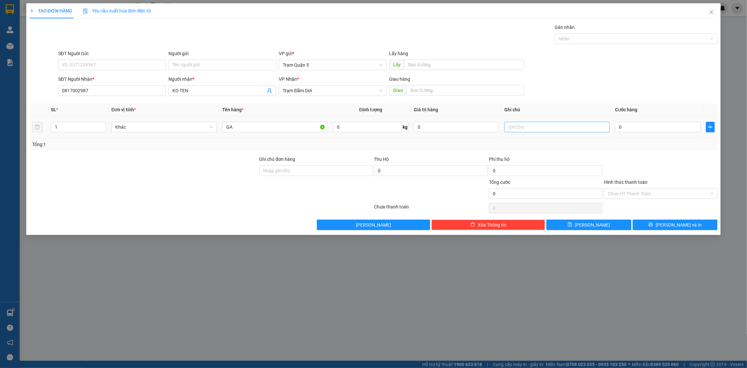
drag, startPoint x: 570, startPoint y: 119, endPoint x: 568, endPoint y: 125, distance: 5.9
click at [568, 125] on td at bounding box center [557, 127] width 111 height 22
click at [568, 125] on input "text" at bounding box center [558, 127] width 106 height 11
type input "Q"
type input "LAY Q7 VE"
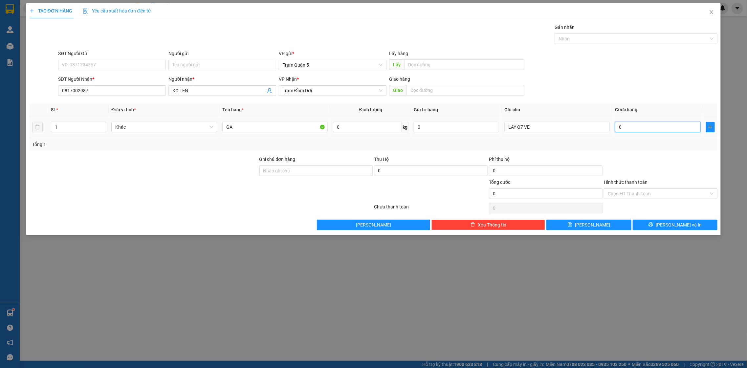
click at [662, 129] on input "0" at bounding box center [657, 127] width 85 height 11
click at [674, 159] on div at bounding box center [660, 167] width 115 height 23
drag, startPoint x: 663, startPoint y: 138, endPoint x: 661, endPoint y: 132, distance: 5.6
click at [662, 134] on td "0" at bounding box center [658, 127] width 91 height 22
click at [661, 132] on input "0" at bounding box center [657, 127] width 85 height 11
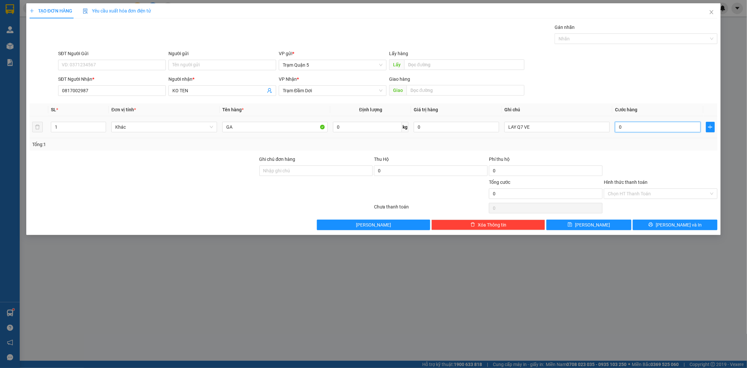
type input "2"
type input "25"
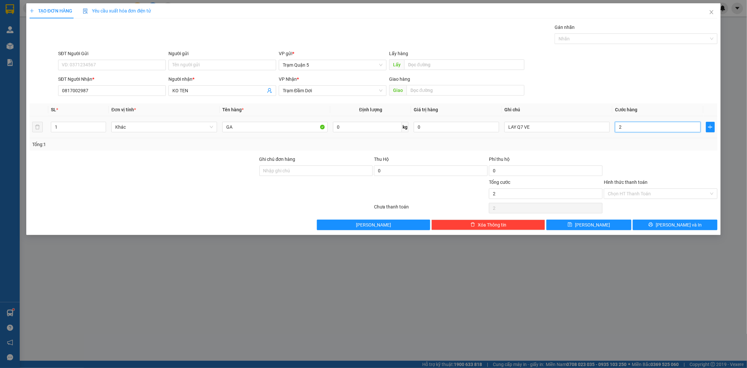
type input "25"
type input "250"
type input "250.000"
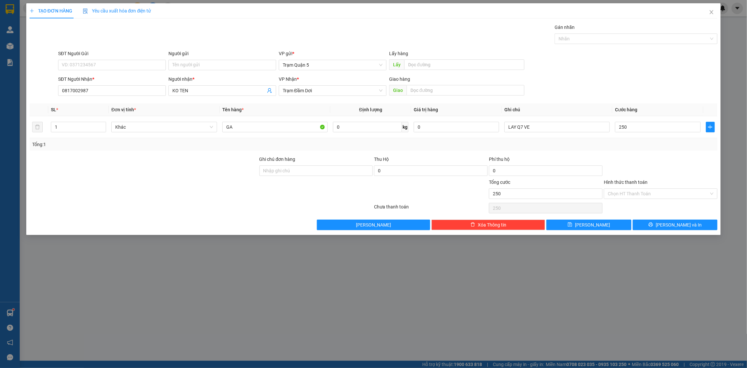
type input "250.000"
click at [644, 161] on div at bounding box center [660, 167] width 115 height 23
click at [646, 226] on button "[PERSON_NAME] và In" at bounding box center [675, 225] width 85 height 11
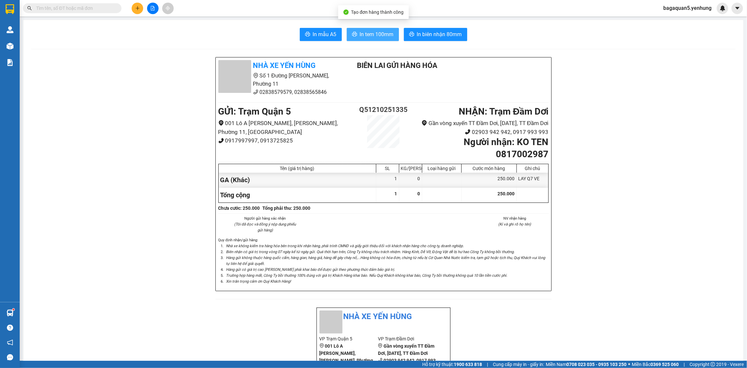
click at [347, 39] on button "In tem 100mm" at bounding box center [373, 34] width 52 height 13
click at [11, 46] on section "Kết quả tìm kiếm ( 0 ) Bộ lọc No Data bagaquan5.yenhung Quản [PERSON_NAME] lý k…" at bounding box center [373, 184] width 747 height 368
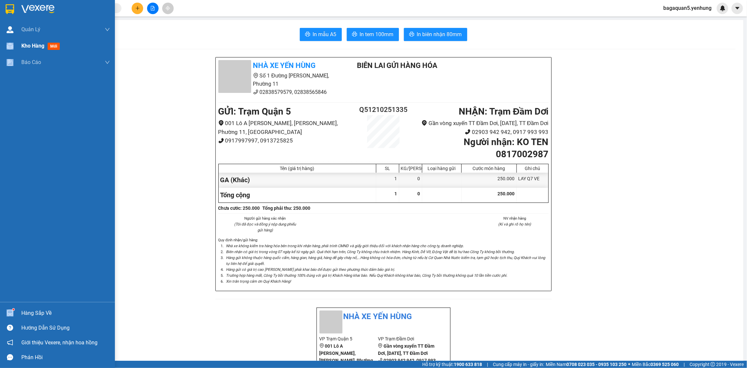
drag, startPoint x: 10, startPoint y: 47, endPoint x: 20, endPoint y: 52, distance: 10.6
click at [10, 47] on img at bounding box center [10, 46] width 7 height 7
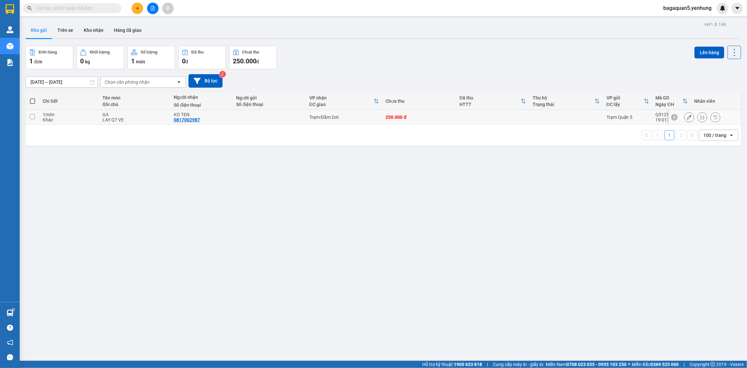
click at [252, 114] on td at bounding box center [269, 117] width 73 height 15
checkbox input "true"
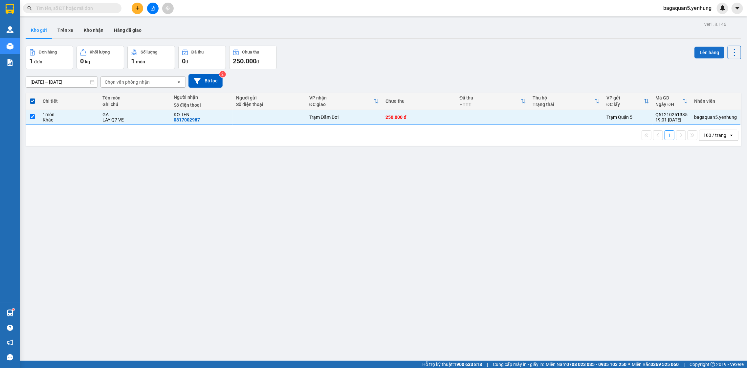
click at [703, 50] on button "Lên hàng" at bounding box center [710, 53] width 30 height 12
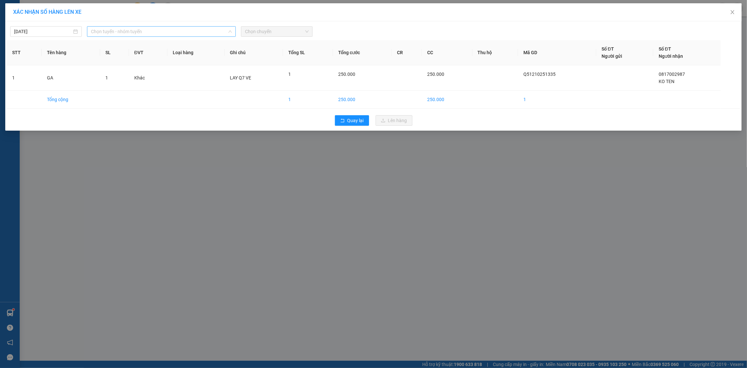
click at [152, 28] on span "Chọn tuyến - nhóm tuyến" at bounding box center [161, 32] width 141 height 10
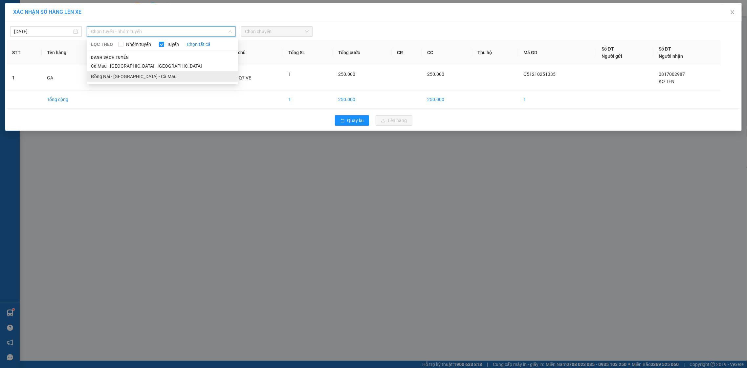
click at [155, 78] on li "Đồng Nai - [GEOGRAPHIC_DATA] - Cà Mau" at bounding box center [162, 76] width 151 height 11
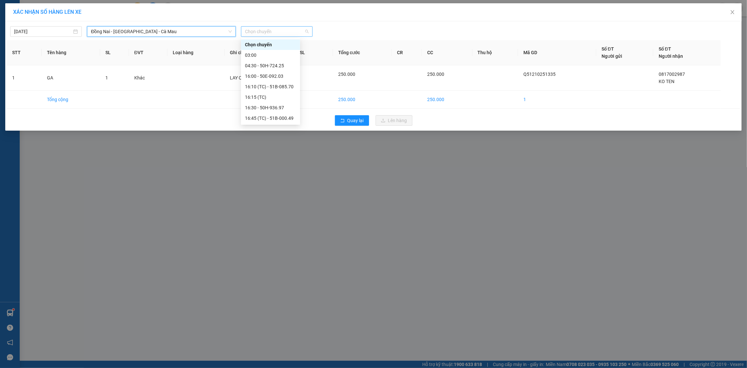
click at [275, 33] on span "Chọn chuyến" at bounding box center [277, 32] width 64 height 10
click at [264, 74] on div "16:00 - 50E-092.03" at bounding box center [270, 76] width 51 height 7
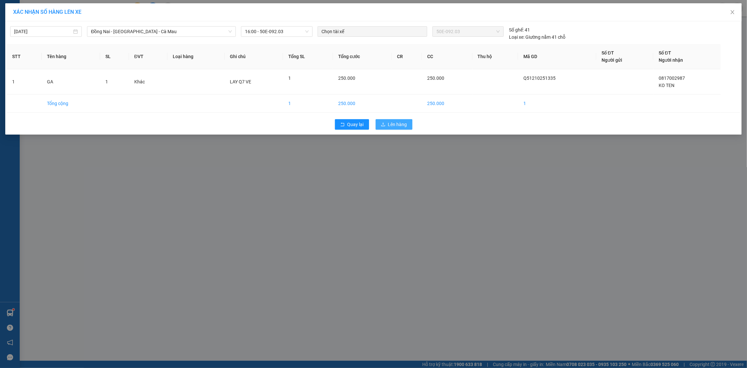
click at [395, 122] on span "Lên hàng" at bounding box center [397, 124] width 19 height 7
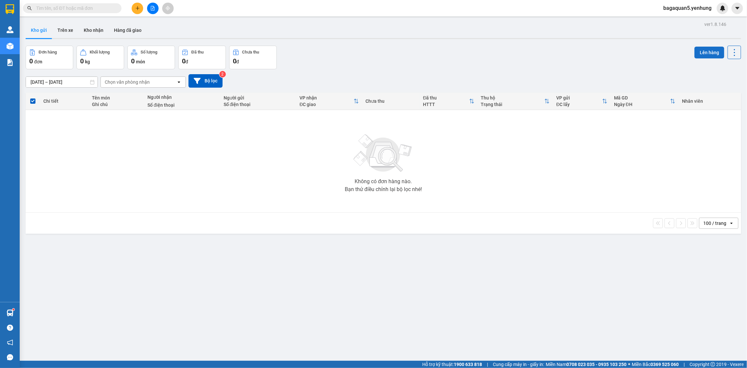
click at [699, 57] on button "Lên hàng" at bounding box center [710, 53] width 30 height 12
click at [699, 50] on button "Lên hàng" at bounding box center [710, 53] width 30 height 12
click at [153, 8] on icon "file-add" at bounding box center [152, 8] width 5 height 5
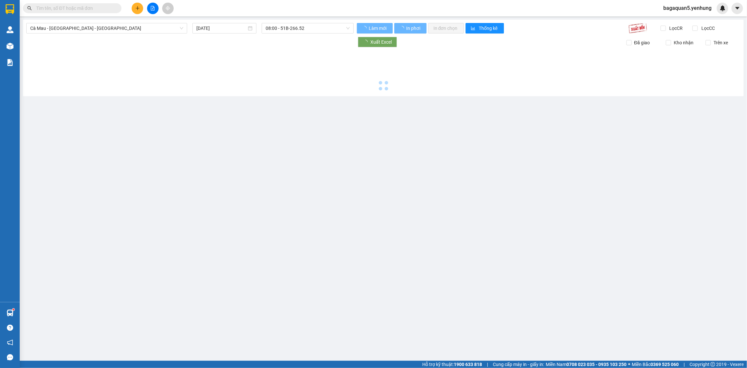
click at [154, 8] on icon "file-add" at bounding box center [152, 8] width 5 height 5
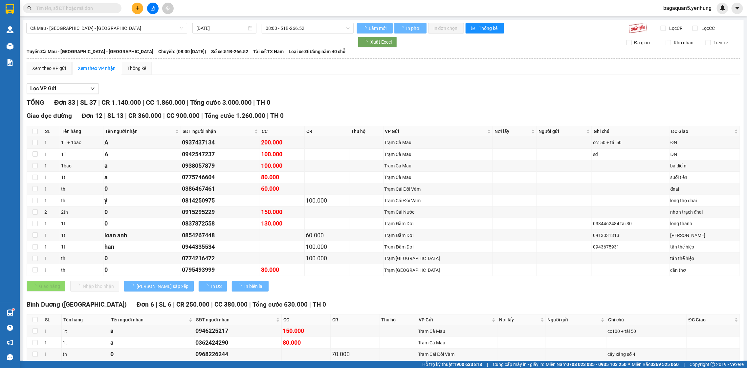
click at [16, 45] on div "Kho hàng mới" at bounding box center [10, 46] width 20 height 16
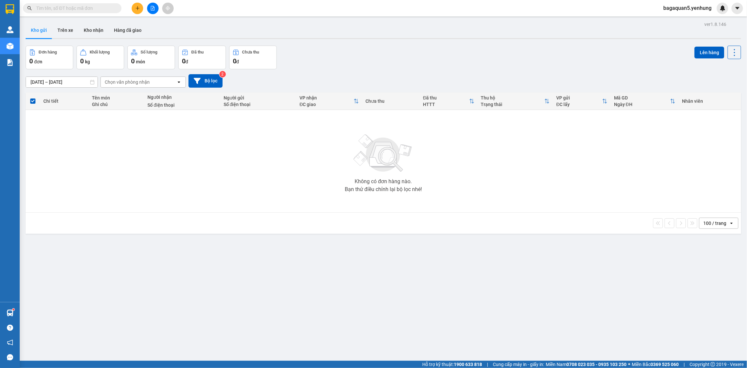
click at [152, 10] on button at bounding box center [152, 8] width 11 height 11
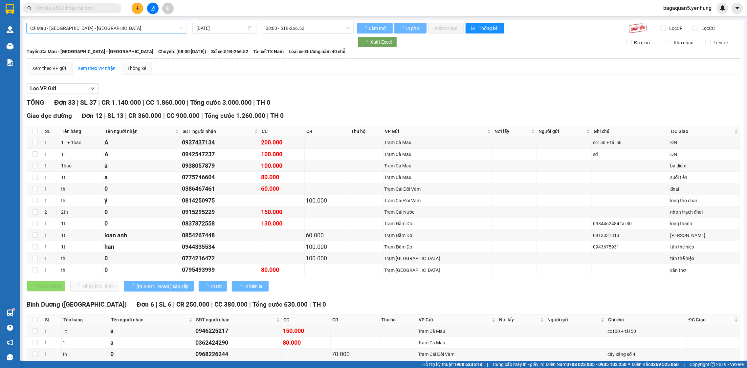
click at [113, 24] on span "Cà Mau - [GEOGRAPHIC_DATA] - [GEOGRAPHIC_DATA]" at bounding box center [106, 28] width 153 height 10
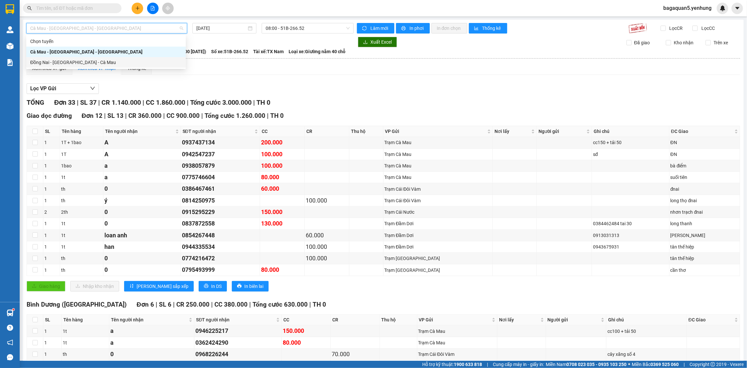
click at [101, 64] on div "Đồng Nai - [GEOGRAPHIC_DATA] - Cà Mau" at bounding box center [106, 62] width 152 height 7
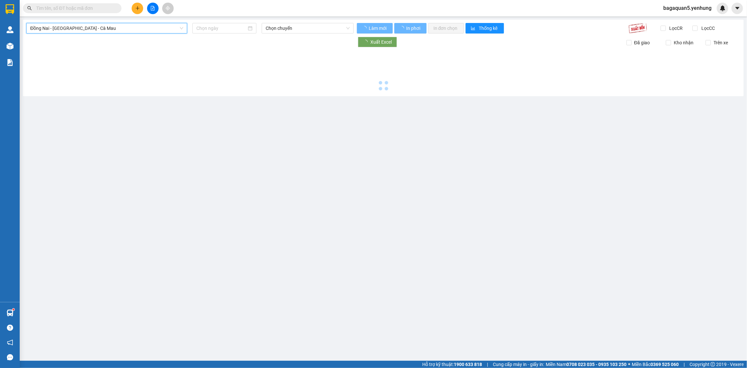
type input "[DATE]"
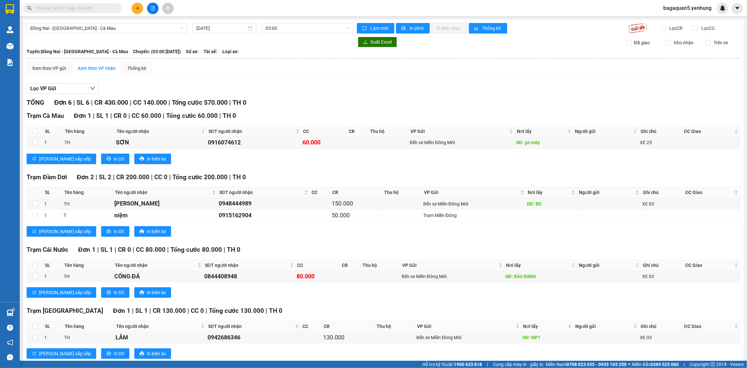
click at [302, 22] on div "Đồng Nai - [GEOGRAPHIC_DATA] - [GEOGRAPHIC_DATA] Mau [DATE] 03:00 Làm mới In ph…" at bounding box center [383, 228] width 721 height 416
click at [301, 28] on span "03:00" at bounding box center [308, 28] width 84 height 10
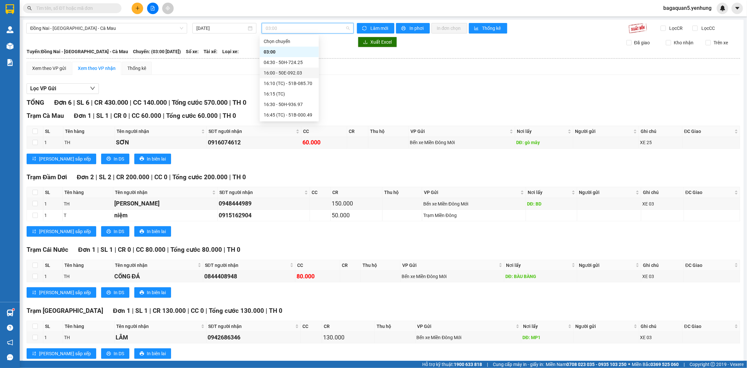
click at [292, 76] on div "16:00 - 50E-092.03" at bounding box center [289, 72] width 51 height 7
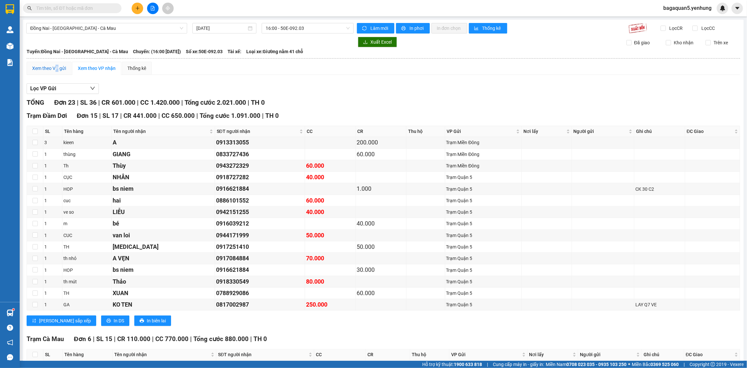
click at [56, 74] on div "Xem theo VP gửi" at bounding box center [49, 68] width 45 height 13
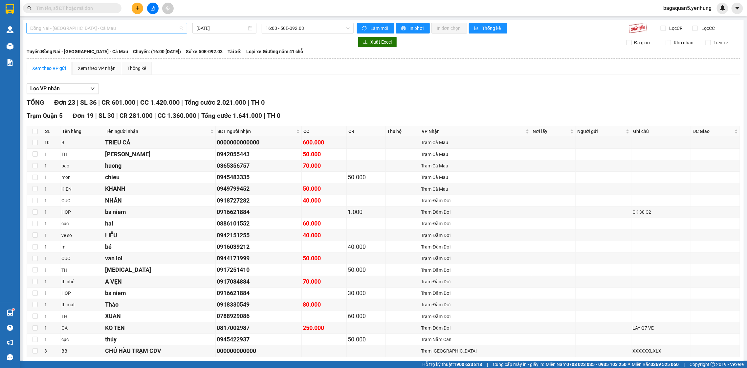
click at [160, 24] on span "Đồng Nai - [GEOGRAPHIC_DATA] - Cà Mau" at bounding box center [106, 28] width 153 height 10
click at [158, 32] on span "Đồng Nai - [GEOGRAPHIC_DATA] - Cà Mau" at bounding box center [106, 28] width 153 height 10
click at [161, 23] on div "Đồng Nai - [GEOGRAPHIC_DATA] - Cà Mau [DATE] 16:00 - 50E-092.03 Làm mới In phơi…" at bounding box center [383, 252] width 721 height 464
click at [136, 28] on span "Đồng Nai - [GEOGRAPHIC_DATA] - Cà Mau" at bounding box center [106, 28] width 153 height 10
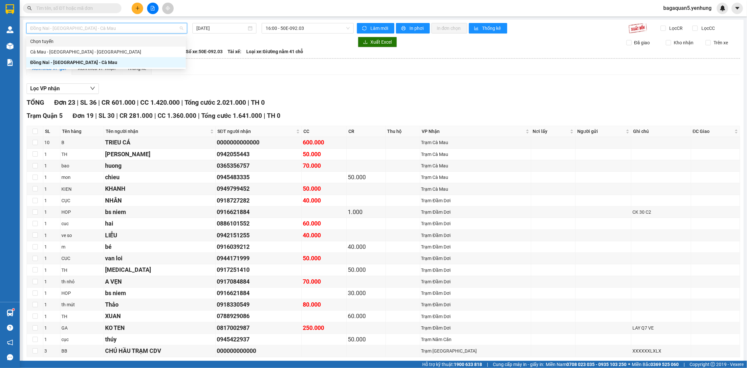
click at [123, 44] on div "Chọn tuyến" at bounding box center [106, 41] width 152 height 7
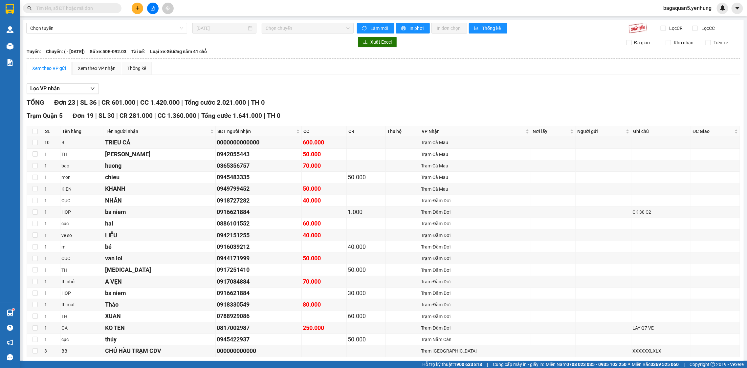
click at [123, 37] on div at bounding box center [190, 42] width 328 height 11
click at [124, 33] on span "Chọn tuyến" at bounding box center [106, 28] width 153 height 10
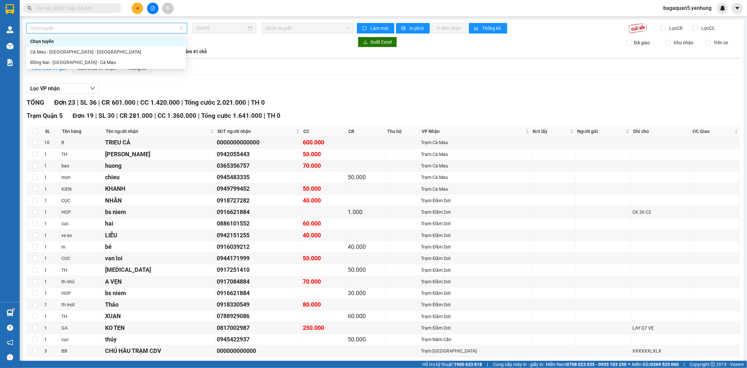
click at [119, 44] on div "Chọn tuyến" at bounding box center [106, 41] width 152 height 7
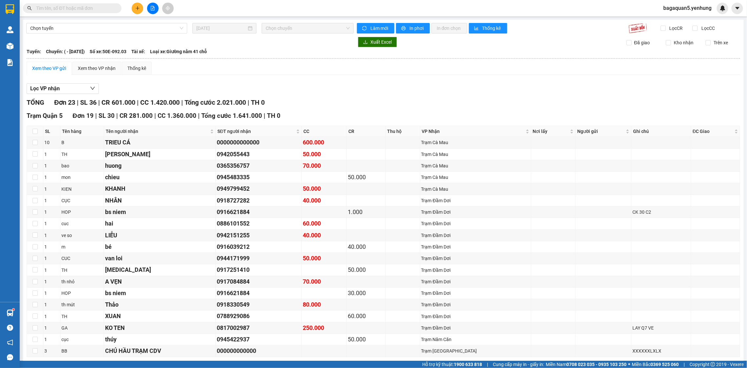
click at [121, 38] on div at bounding box center [190, 42] width 328 height 11
click at [123, 31] on span "Chọn tuyến" at bounding box center [106, 28] width 153 height 10
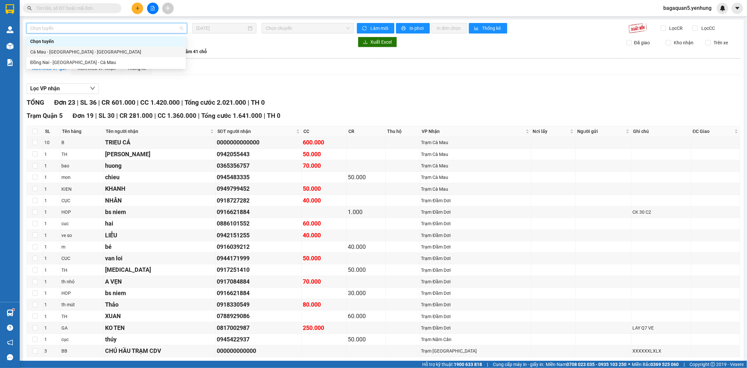
click at [117, 48] on div "Cà Mau - [GEOGRAPHIC_DATA] - [GEOGRAPHIC_DATA]" at bounding box center [106, 51] width 152 height 7
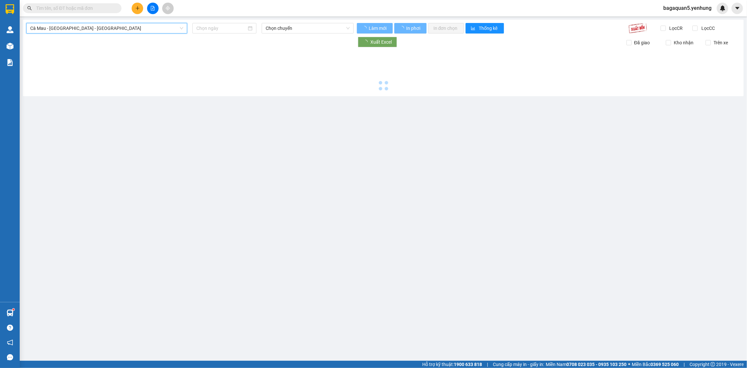
type input "[DATE]"
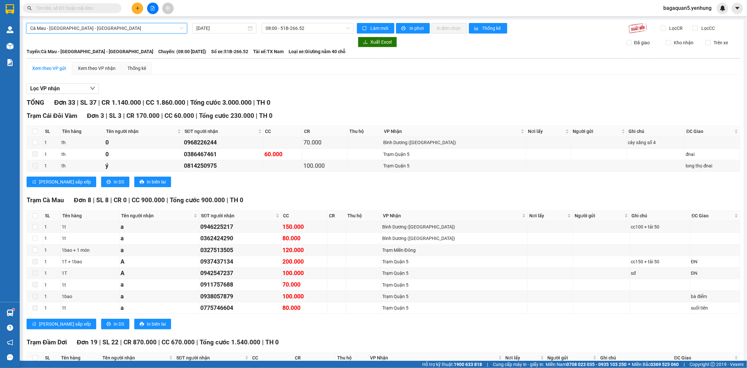
drag, startPoint x: 147, startPoint y: 74, endPoint x: 160, endPoint y: 24, distance: 51.0
click at [139, 3] on button at bounding box center [137, 8] width 11 height 11
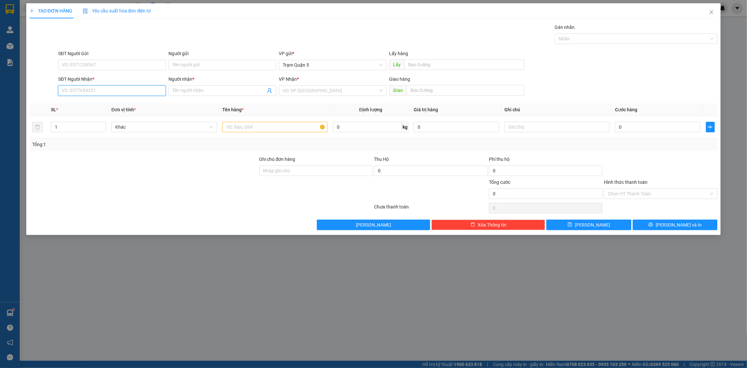
click at [125, 87] on input "SĐT Người Nhận *" at bounding box center [112, 90] width 108 height 11
click at [79, 99] on div "0919644476 - [PERSON_NAME]" at bounding box center [112, 104] width 108 height 11
type input "0919644476"
type input "[PERSON_NAME]"
type input "40.000"
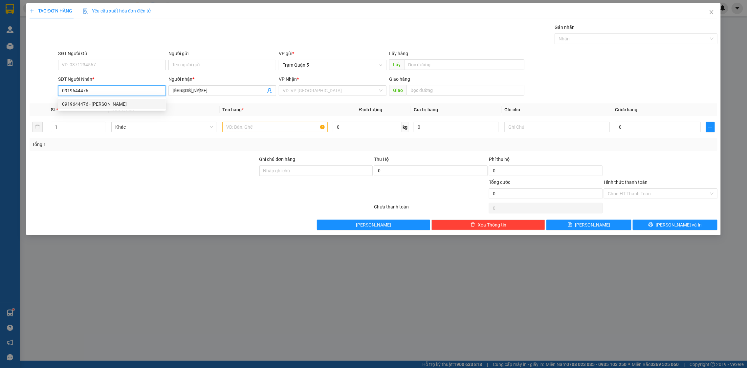
type input "40.000"
type input "0919644476"
click at [672, 130] on input "40.000" at bounding box center [657, 127] width 85 height 11
click at [677, 128] on input "40.000" at bounding box center [657, 127] width 85 height 11
type input "4.000"
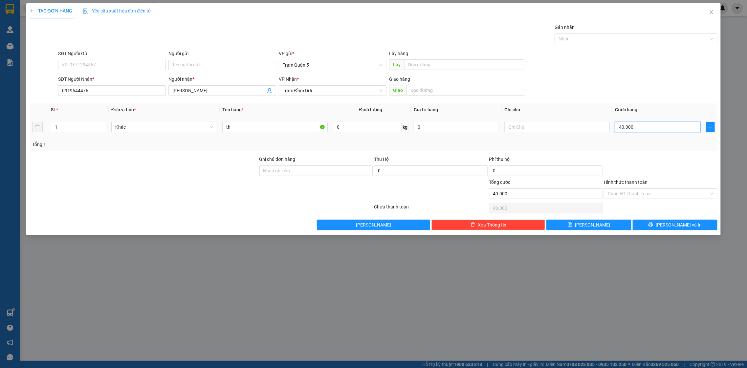
type input "4.000"
type input "0"
click at [676, 130] on input "0" at bounding box center [657, 127] width 85 height 11
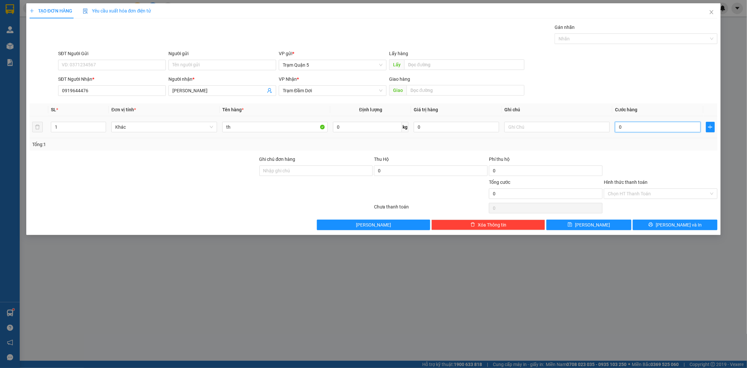
type input "0"
type input "1"
type input "01"
type input "12"
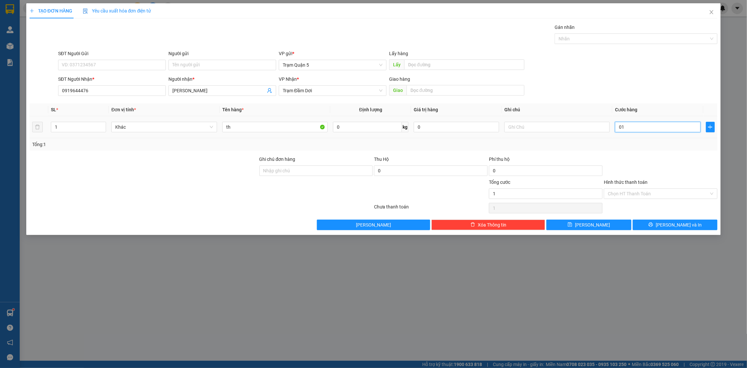
type input "12"
type input "012"
type input "120"
type input "0.120"
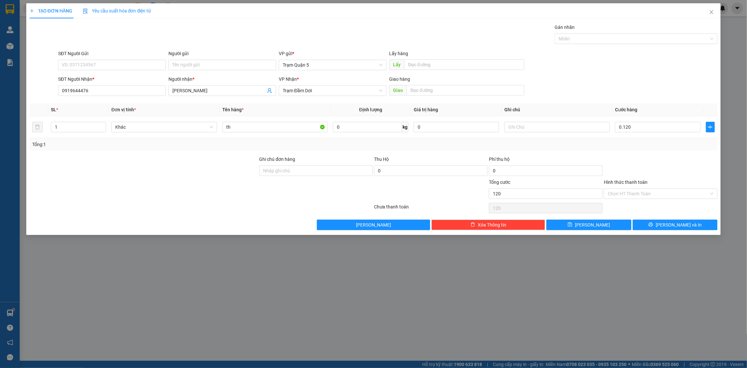
click at [681, 149] on div "Tổng: 1" at bounding box center [374, 144] width 689 height 12
type input "120.000"
click at [674, 196] on input "Hình thức thanh toán" at bounding box center [658, 194] width 101 height 10
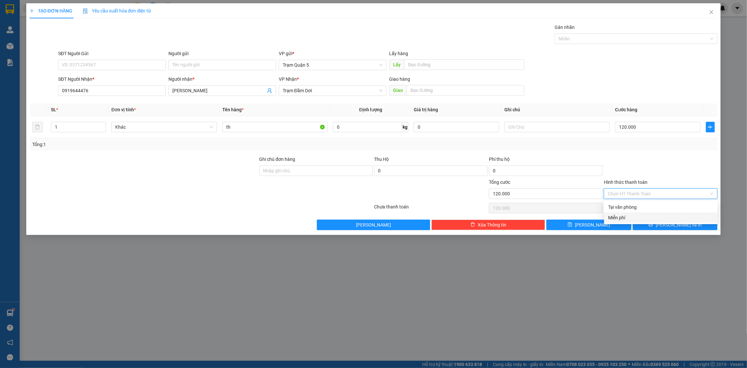
drag, startPoint x: 627, startPoint y: 206, endPoint x: 644, endPoint y: 233, distance: 31.7
click at [642, 229] on div "Transit Pickup Surcharge Ids Transit Deliver Surcharge Ids Transit Deliver Surc…" at bounding box center [374, 127] width 689 height 207
click at [639, 205] on div "Tại văn phòng" at bounding box center [661, 207] width 106 height 7
type input "0"
click at [653, 223] on button "[PERSON_NAME] và In" at bounding box center [675, 225] width 85 height 11
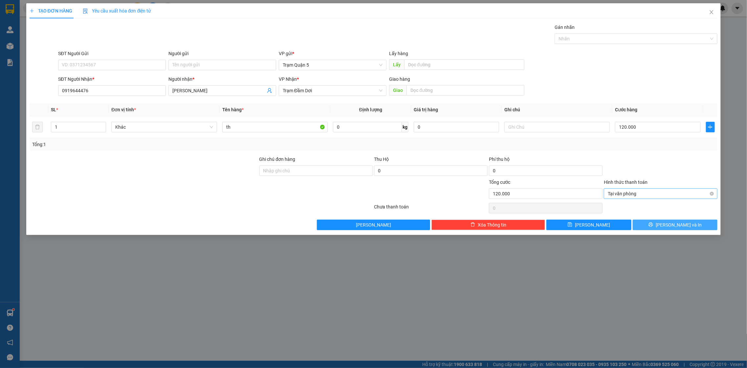
drag, startPoint x: 653, startPoint y: 223, endPoint x: 619, endPoint y: 193, distance: 45.6
click at [651, 221] on button "[PERSON_NAME] và In" at bounding box center [675, 225] width 85 height 11
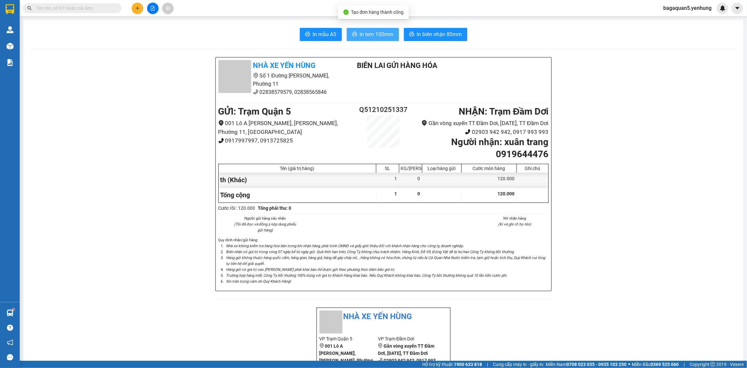
click at [378, 37] on span "In tem 100mm" at bounding box center [377, 34] width 34 height 8
click at [384, 30] on button "In tem 100mm" at bounding box center [373, 34] width 52 height 13
click at [148, 10] on button at bounding box center [152, 8] width 11 height 11
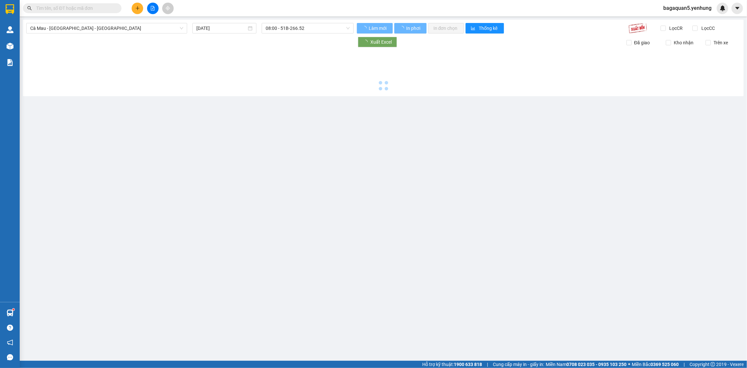
click at [150, 14] on div at bounding box center [152, 8] width 49 height 11
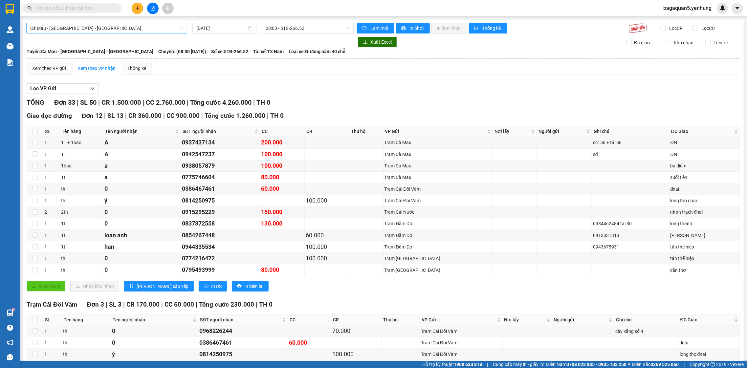
click at [150, 26] on span "Cà Mau - [GEOGRAPHIC_DATA] - [GEOGRAPHIC_DATA]" at bounding box center [106, 28] width 153 height 10
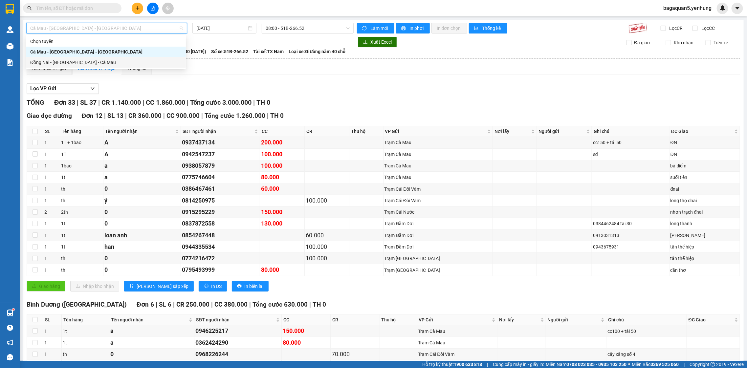
click at [132, 64] on div "Đồng Nai - [GEOGRAPHIC_DATA] - Cà Mau" at bounding box center [106, 62] width 152 height 7
type input "[DATE]"
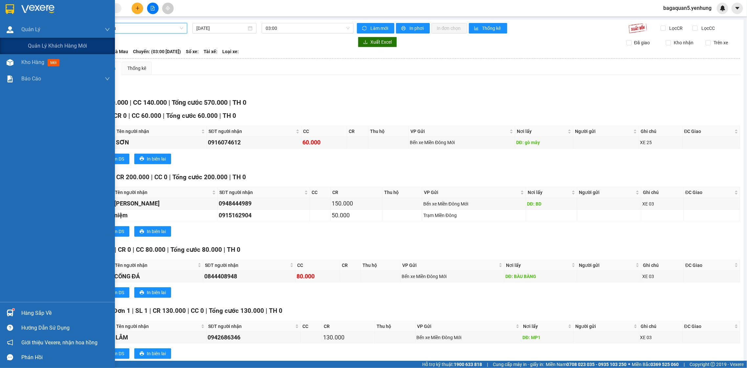
drag, startPoint x: 99, startPoint y: 32, endPoint x: 149, endPoint y: 39, distance: 50.2
click at [119, 34] on section "Kết quả tìm kiếm ( 0 ) Bộ lọc No Data bagaquan5.yenhung Quản [PERSON_NAME] lý k…" at bounding box center [373, 184] width 747 height 368
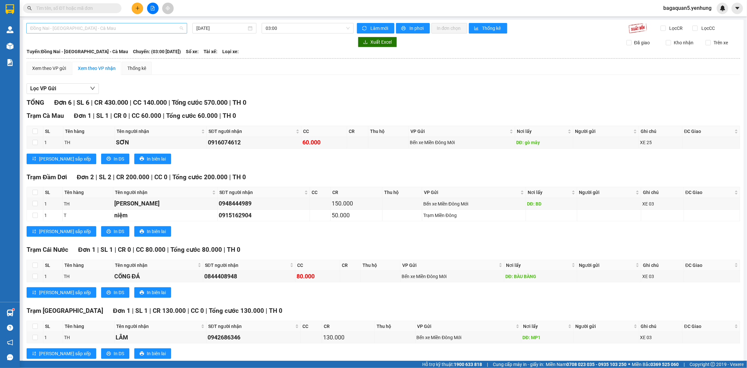
click at [145, 28] on span "Đồng Nai - [GEOGRAPHIC_DATA] - Cà Mau" at bounding box center [106, 28] width 153 height 10
click at [137, 47] on div "Cà Mau - [GEOGRAPHIC_DATA] - [GEOGRAPHIC_DATA]" at bounding box center [106, 52] width 160 height 11
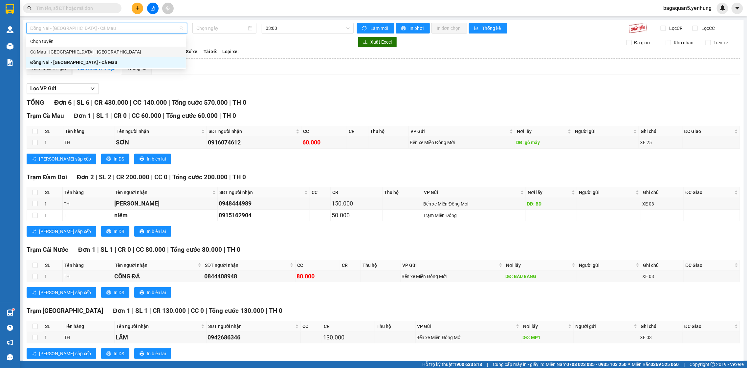
type input "[DATE]"
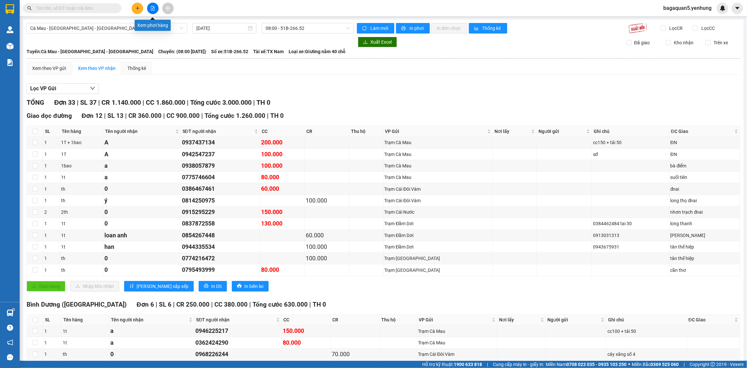
click at [154, 13] on button at bounding box center [152, 8] width 11 height 11
click at [286, 27] on span "08:00 - 51B-266.52" at bounding box center [308, 28] width 84 height 10
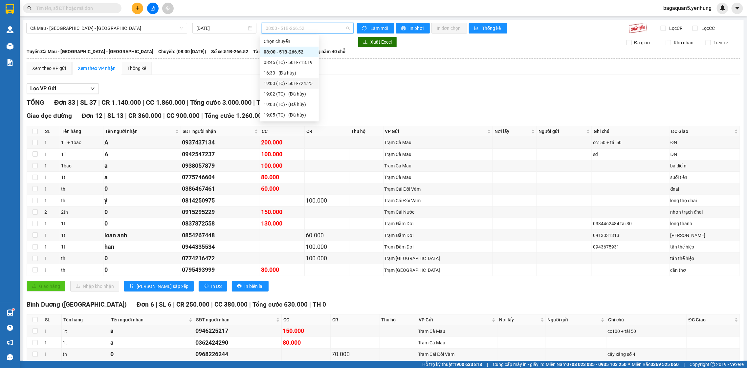
click at [272, 82] on div "19:00 (TC) - 50H-724.25" at bounding box center [289, 83] width 51 height 7
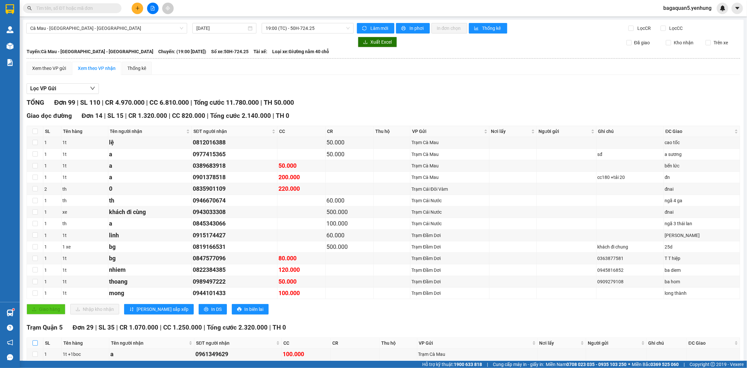
click at [37, 345] on input "checkbox" at bounding box center [35, 343] width 5 height 5
checkbox input "true"
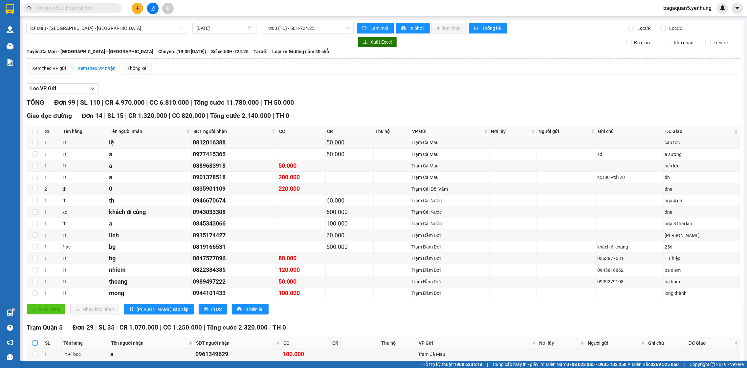
checkbox input "true"
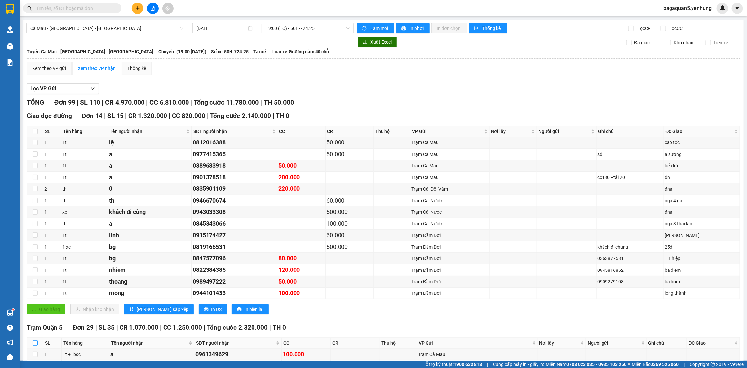
checkbox input "true"
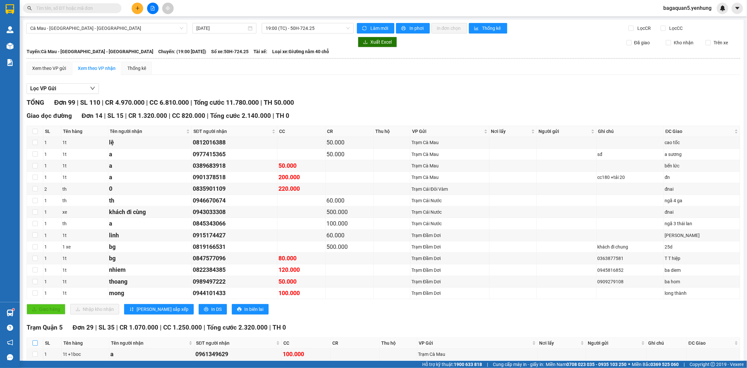
checkbox input "true"
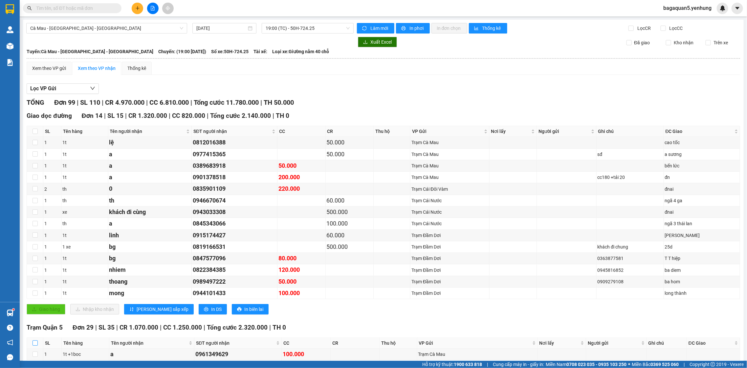
checkbox input "true"
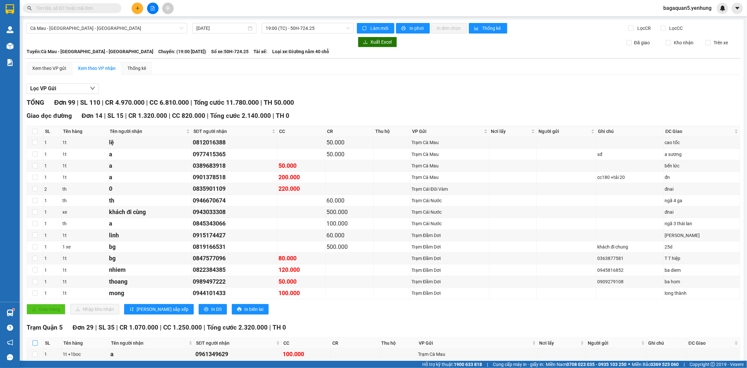
checkbox input "true"
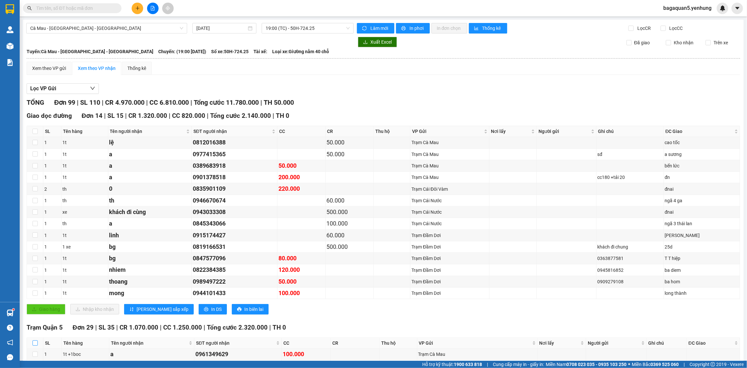
checkbox input "true"
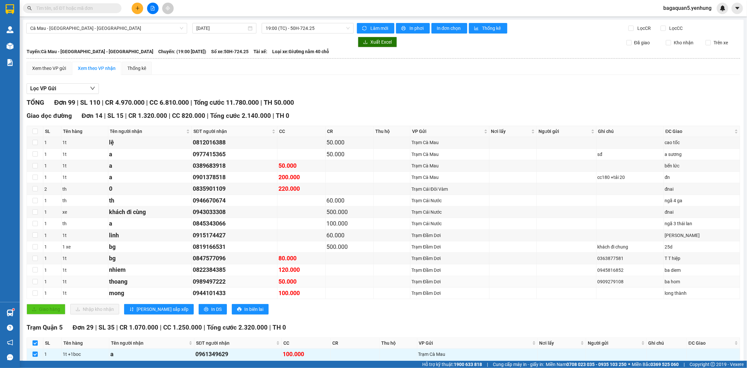
drag, startPoint x: 290, startPoint y: 235, endPoint x: 294, endPoint y: 259, distance: 24.6
drag, startPoint x: 294, startPoint y: 259, endPoint x: 291, endPoint y: 276, distance: 18.0
drag, startPoint x: 253, startPoint y: 218, endPoint x: 253, endPoint y: 224, distance: 5.3
drag, startPoint x: 253, startPoint y: 224, endPoint x: 254, endPoint y: 233, distance: 9.2
drag, startPoint x: 254, startPoint y: 233, endPoint x: 251, endPoint y: 240, distance: 7.7
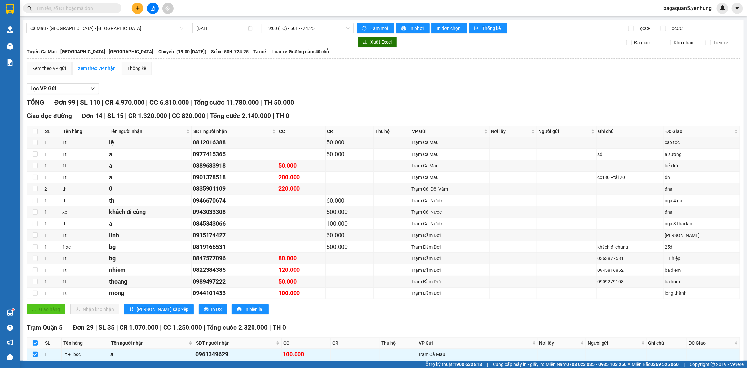
drag, startPoint x: 251, startPoint y: 240, endPoint x: 251, endPoint y: 246, distance: 5.6
drag, startPoint x: 251, startPoint y: 246, endPoint x: 251, endPoint y: 254, distance: 7.6
drag, startPoint x: 252, startPoint y: 271, endPoint x: 254, endPoint y: 289, distance: 18.8
drag, startPoint x: 283, startPoint y: 268, endPoint x: 279, endPoint y: 279, distance: 11.8
drag, startPoint x: 281, startPoint y: 300, endPoint x: 279, endPoint y: 276, distance: 24.1
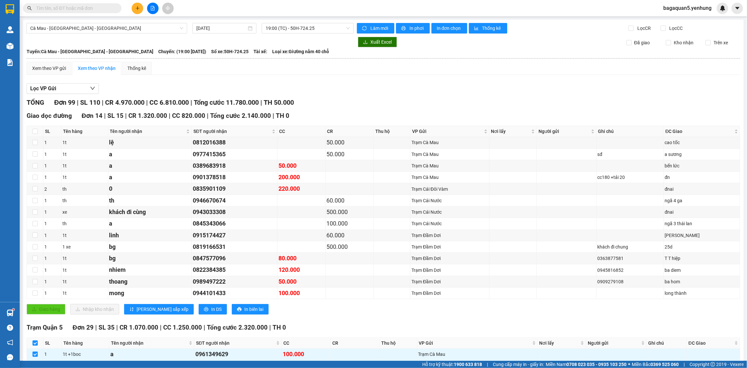
drag, startPoint x: 279, startPoint y: 276, endPoint x: 277, endPoint y: 241, distance: 34.6
drag, startPoint x: 273, startPoint y: 172, endPoint x: 276, endPoint y: 181, distance: 9.9
drag, startPoint x: 276, startPoint y: 181, endPoint x: 278, endPoint y: 194, distance: 12.9
drag, startPoint x: 278, startPoint y: 194, endPoint x: 278, endPoint y: 203, distance: 9.2
drag, startPoint x: 237, startPoint y: 222, endPoint x: 242, endPoint y: 251, distance: 29.3
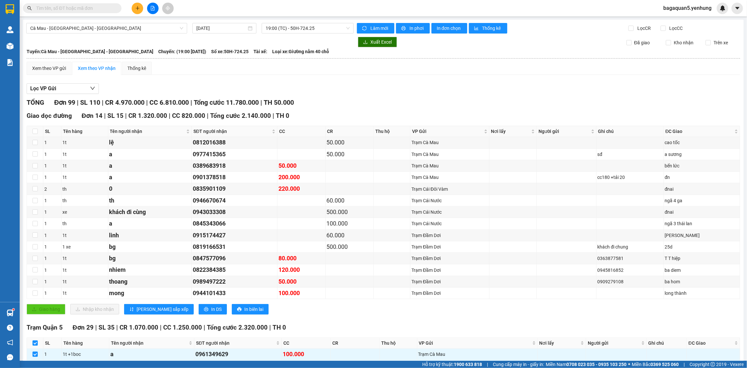
drag, startPoint x: 318, startPoint y: 313, endPoint x: 331, endPoint y: 349, distance: 38.3
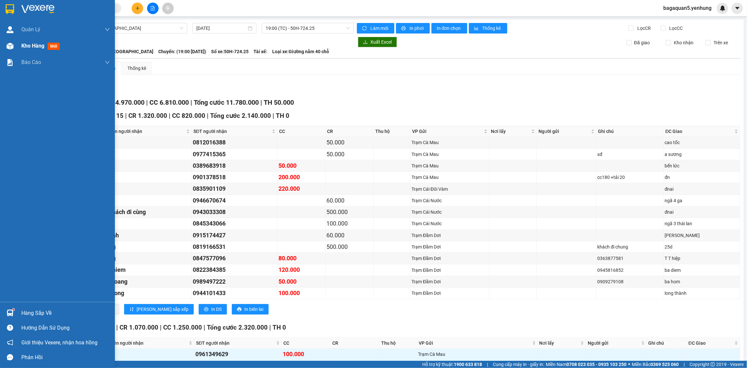
click at [18, 45] on div "Kho hàng mới" at bounding box center [57, 46] width 115 height 16
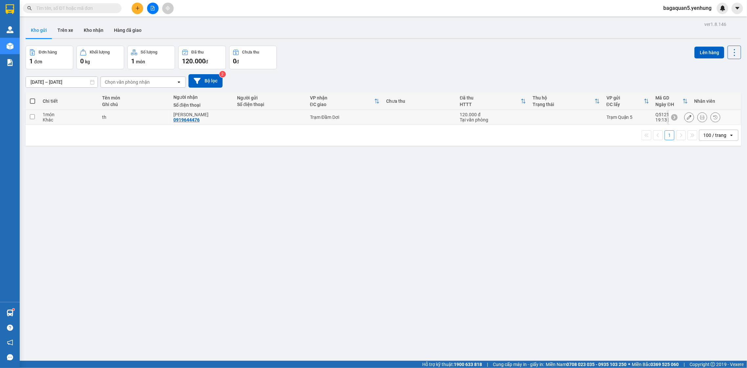
click at [237, 120] on div at bounding box center [270, 117] width 66 height 5
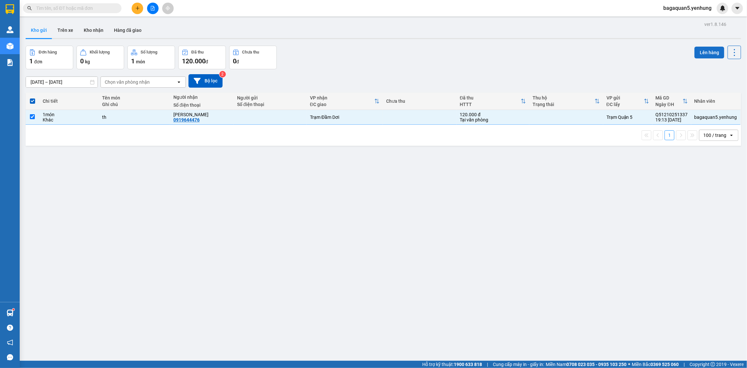
click at [715, 50] on button "Lên hàng" at bounding box center [710, 53] width 30 height 12
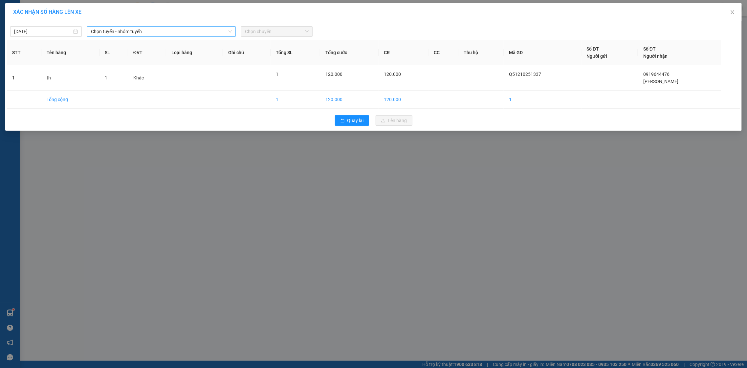
click at [216, 34] on span "Chọn tuyến - nhóm tuyến" at bounding box center [161, 32] width 141 height 10
drag, startPoint x: 216, startPoint y: 76, endPoint x: 269, endPoint y: 30, distance: 70.1
click at [218, 73] on li "Đồng Nai - [GEOGRAPHIC_DATA] - Cà Mau" at bounding box center [162, 76] width 151 height 11
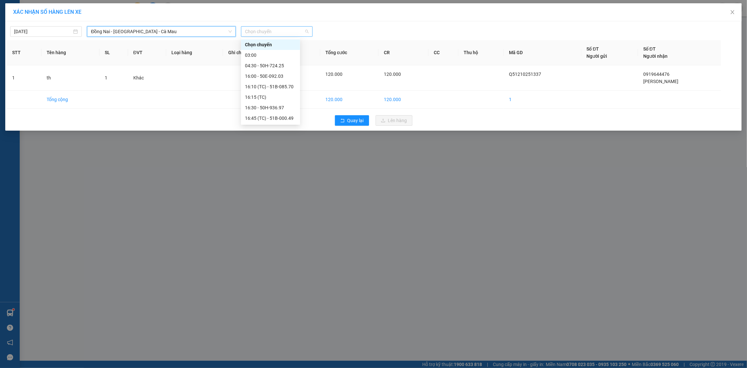
click at [274, 28] on span "Chọn chuyến" at bounding box center [277, 32] width 64 height 10
click at [279, 71] on div "16:00 - 50E-092.03" at bounding box center [270, 76] width 59 height 11
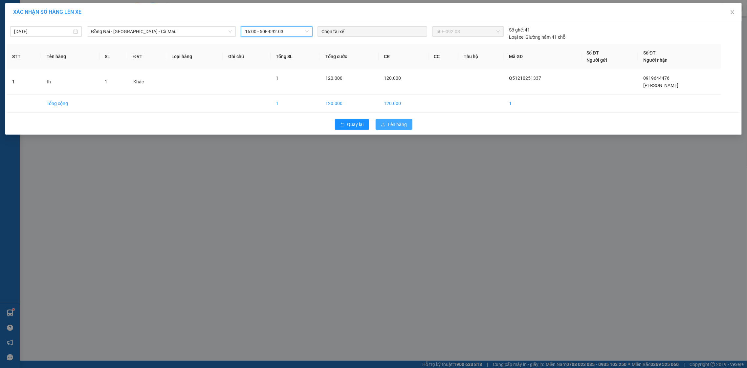
click at [380, 122] on button "Lên hàng" at bounding box center [394, 124] width 37 height 11
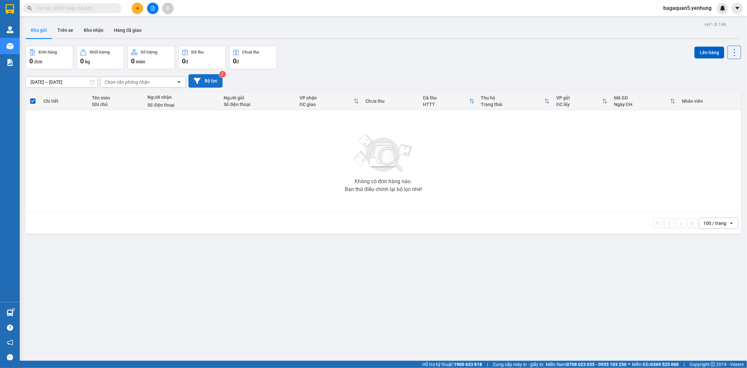
click at [210, 80] on button "Bộ lọc" at bounding box center [206, 80] width 34 height 13
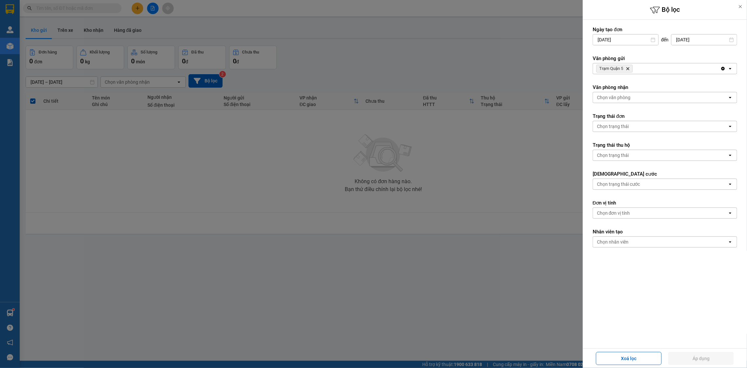
click at [430, 61] on div at bounding box center [373, 184] width 747 height 368
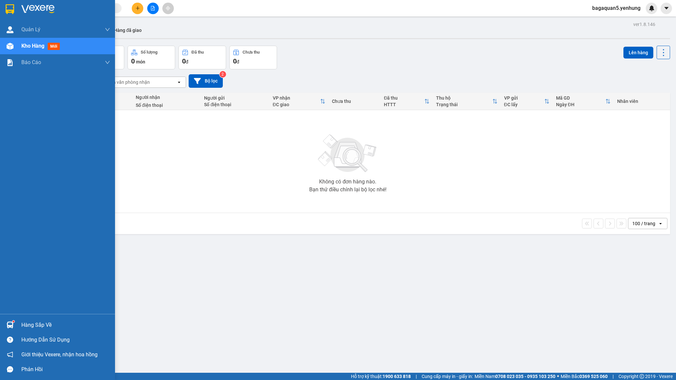
click at [7, 42] on div at bounding box center [9, 45] width 11 height 11
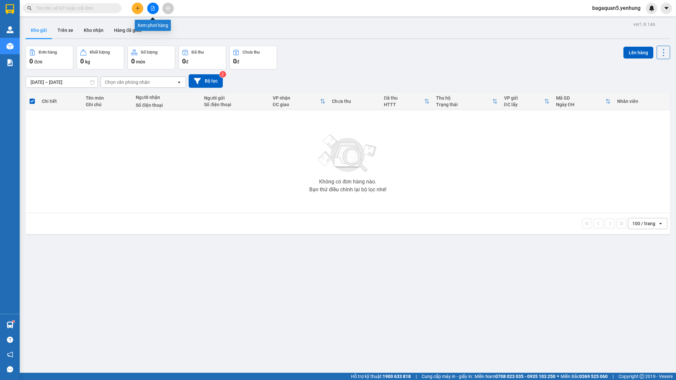
click at [155, 9] on icon "file-add" at bounding box center [152, 8] width 5 height 5
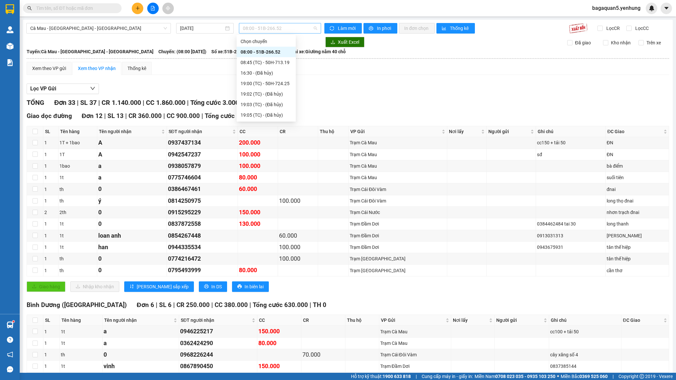
drag, startPoint x: 257, startPoint y: 32, endPoint x: 264, endPoint y: 29, distance: 7.3
click at [261, 30] on span "08:00 - 51B-266.52" at bounding box center [280, 28] width 74 height 10
click at [269, 78] on div "16:30 - (Đã hủy)" at bounding box center [266, 73] width 59 height 11
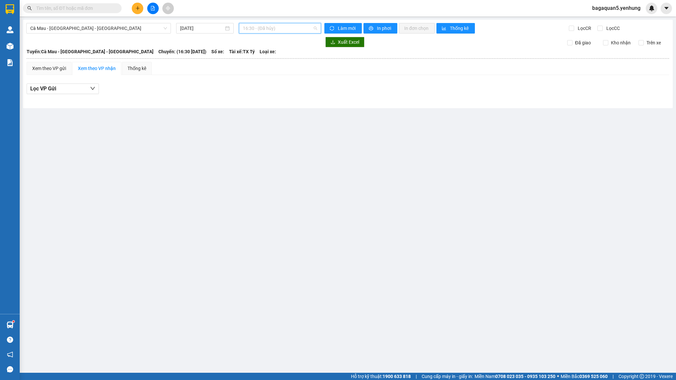
click at [269, 31] on span "16:30 - (Đã hủy)" at bounding box center [280, 28] width 74 height 10
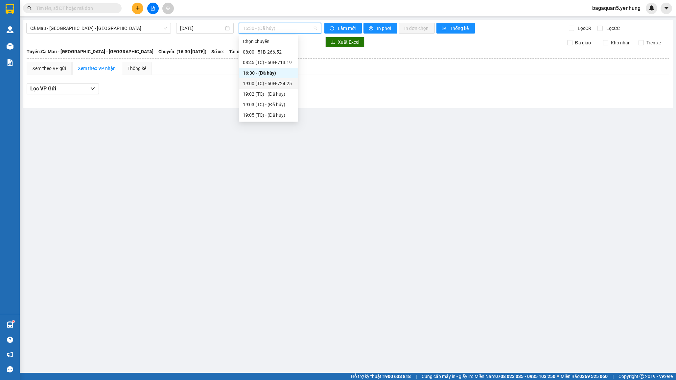
click at [271, 80] on div "19:00 (TC) - 50H-724.25" at bounding box center [268, 83] width 51 height 7
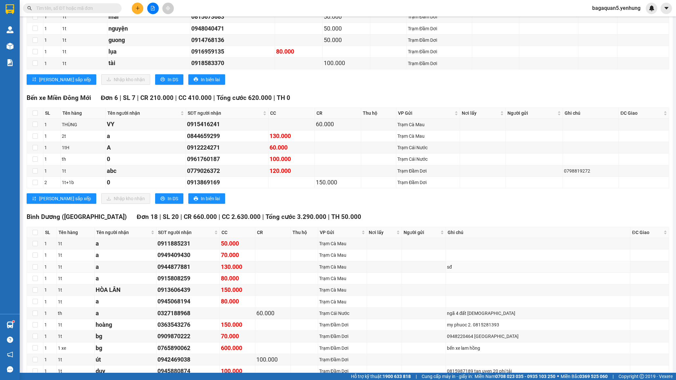
scroll to position [1201, 0]
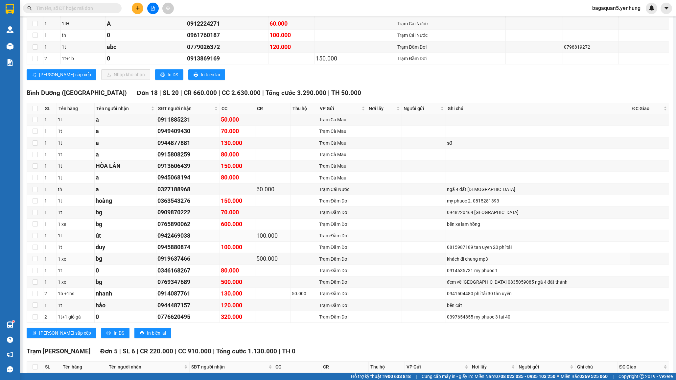
drag, startPoint x: 54, startPoint y: 270, endPoint x: 51, endPoint y: 250, distance: 20.9
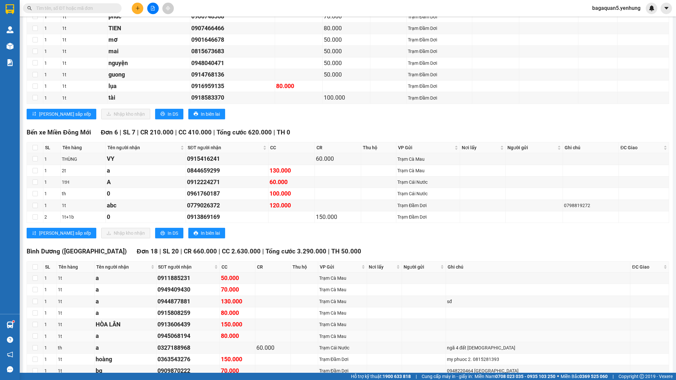
drag, startPoint x: 51, startPoint y: 250, endPoint x: 52, endPoint y: 216, distance: 33.2
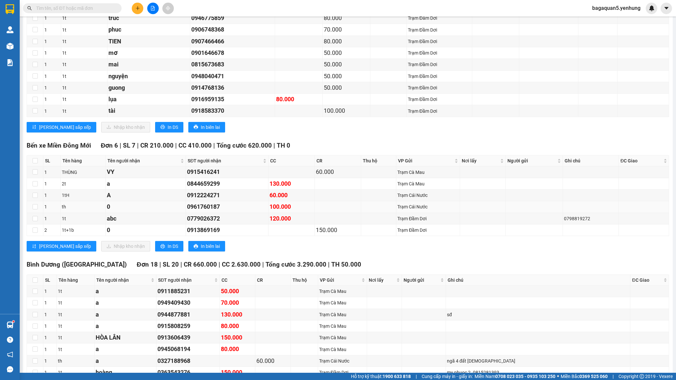
click at [55, 213] on td "1" at bounding box center [51, 206] width 17 height 11
drag, startPoint x: 33, startPoint y: 170, endPoint x: 37, endPoint y: 164, distance: 7.4
click at [34, 166] on th at bounding box center [35, 160] width 16 height 11
click at [37, 163] on input "checkbox" at bounding box center [35, 160] width 5 height 5
checkbox input "true"
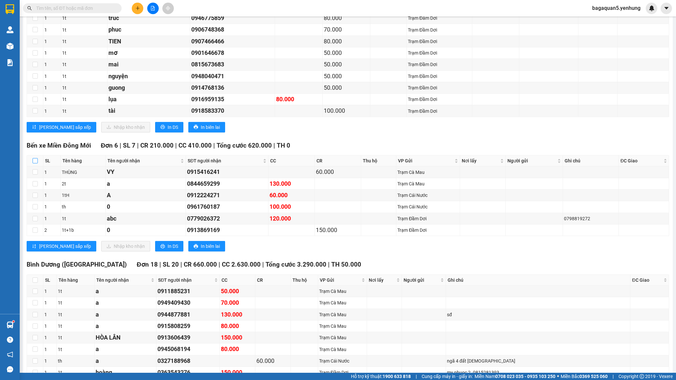
checkbox input "true"
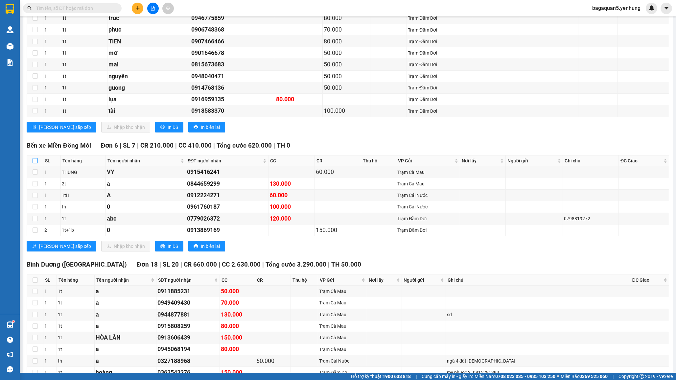
checkbox input "true"
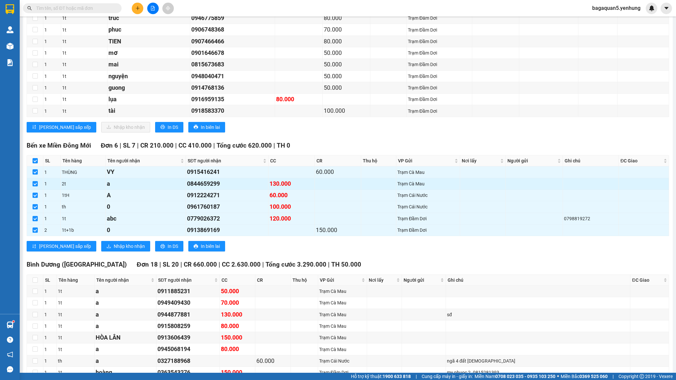
drag, startPoint x: 42, startPoint y: 197, endPoint x: 47, endPoint y: 184, distance: 13.5
drag, startPoint x: 47, startPoint y: 184, endPoint x: 310, endPoint y: 252, distance: 271.8
click at [313, 251] on div "[PERSON_NAME] sắp xếp Nhập kho nhận In DS In biên lai" at bounding box center [348, 246] width 642 height 11
drag, startPoint x: 109, startPoint y: 148, endPoint x: 105, endPoint y: 155, distance: 8.1
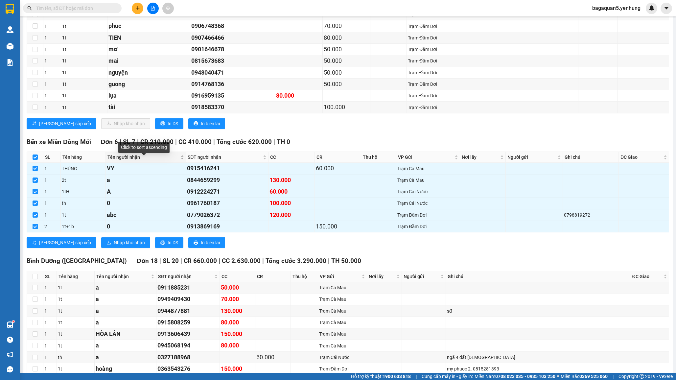
drag, startPoint x: 114, startPoint y: 162, endPoint x: 113, endPoint y: 159, distance: 3.4
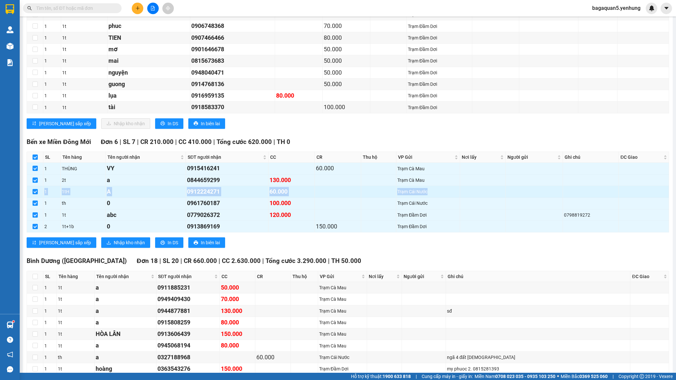
drag, startPoint x: 134, startPoint y: 221, endPoint x: 586, endPoint y: 191, distance: 453.4
click at [586, 191] on tr "1 1tH A 0912224271 60.000 Trạm Cái Nước" at bounding box center [348, 191] width 642 height 11
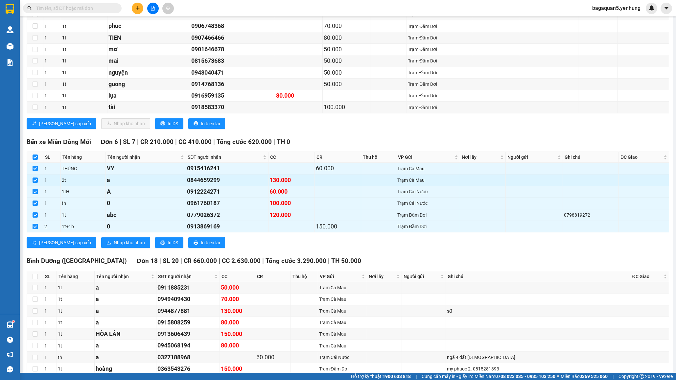
drag, startPoint x: 601, startPoint y: 188, endPoint x: 630, endPoint y: 187, distance: 29.3
click at [630, 186] on tr "1 2t a 0844659299 130.000 Trạm Cà Mau" at bounding box center [348, 179] width 642 height 11
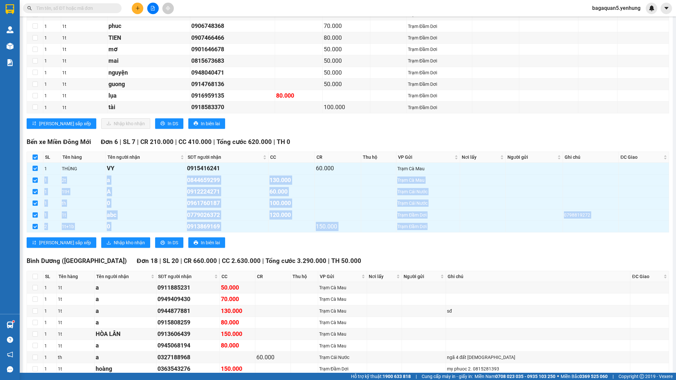
drag, startPoint x: 588, startPoint y: 177, endPoint x: 238, endPoint y: 252, distance: 357.8
click at [238, 252] on div "Bến xe Miền [GEOGRAPHIC_DATA] 6 | SL 7 | CR 210.000 | CC 410.000 | Tổng cước 62…" at bounding box center [348, 195] width 642 height 116
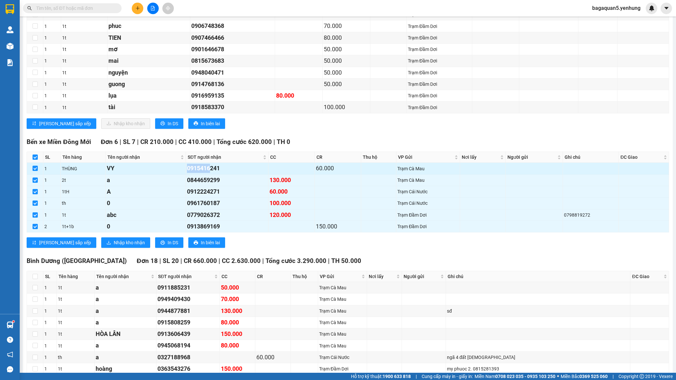
drag, startPoint x: 210, startPoint y: 169, endPoint x: 183, endPoint y: 170, distance: 27.3
click at [183, 170] on tr "1 THÙNG VY 0915416241 60.000 Trạm Cà Mau" at bounding box center [348, 168] width 642 height 11
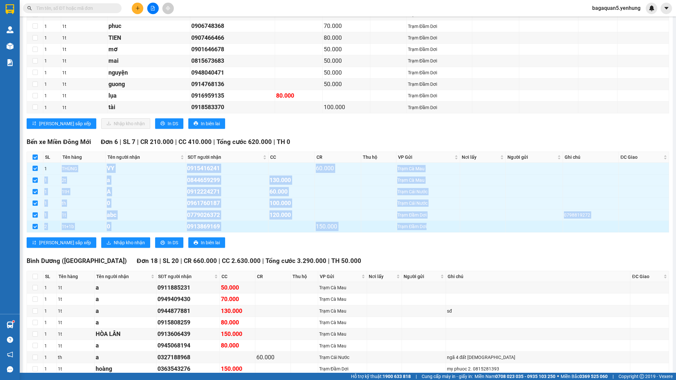
drag, startPoint x: 435, startPoint y: 221, endPoint x: 444, endPoint y: 235, distance: 17.0
click at [444, 232] on tbody "1 THÙNG VY 0915416241 60.000 Trạm Cà Mau 1 2t a 0844659299 130.000 Trạm Cà Mau …" at bounding box center [348, 198] width 642 height 70
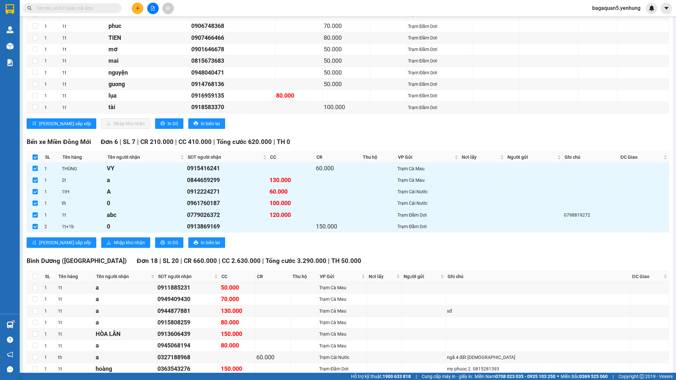
drag, startPoint x: 462, startPoint y: 231, endPoint x: 35, endPoint y: 162, distance: 432.6
click at [35, 160] on input "checkbox" at bounding box center [35, 156] width 5 height 5
checkbox input "false"
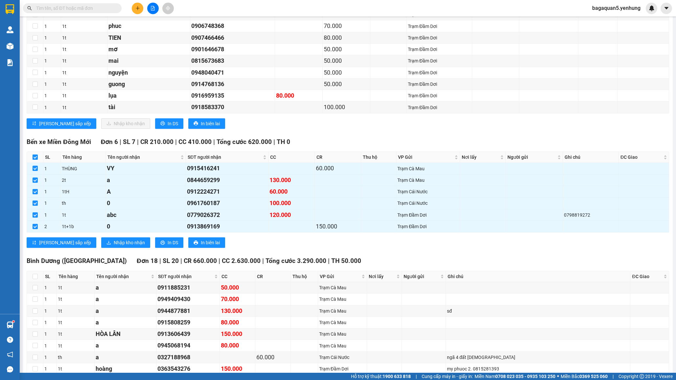
checkbox input "false"
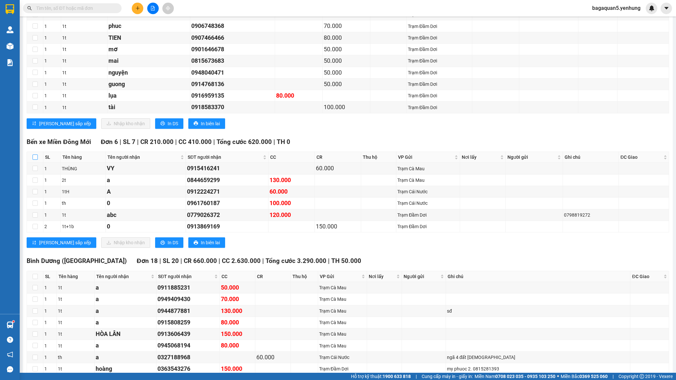
click at [35, 160] on input "checkbox" at bounding box center [35, 156] width 5 height 5
checkbox input "true"
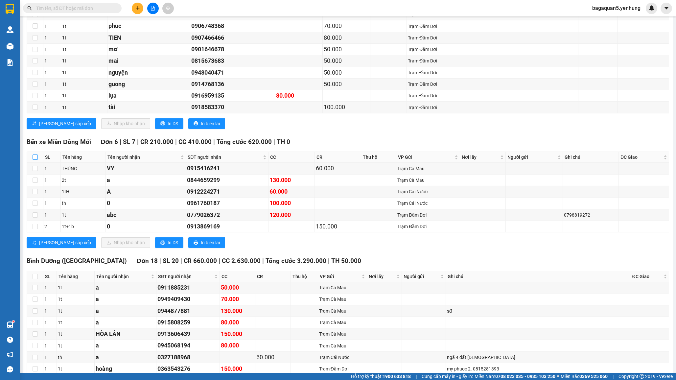
checkbox input "true"
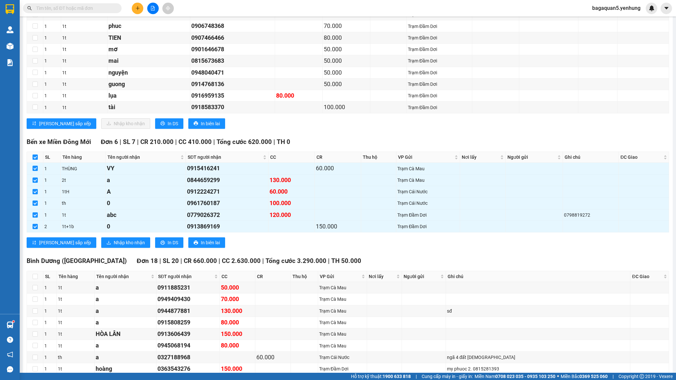
click at [33, 160] on input "checkbox" at bounding box center [35, 156] width 5 height 5
checkbox input "false"
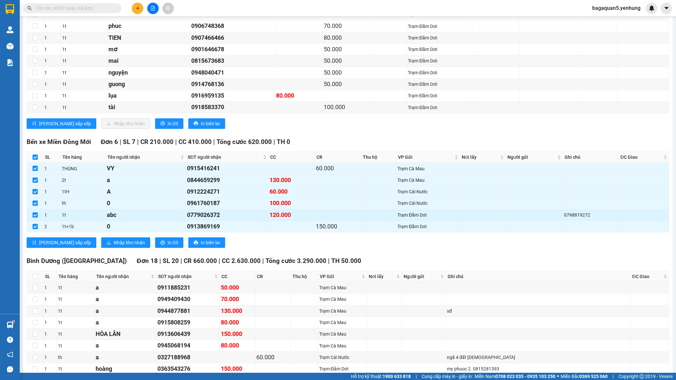
checkbox input "false"
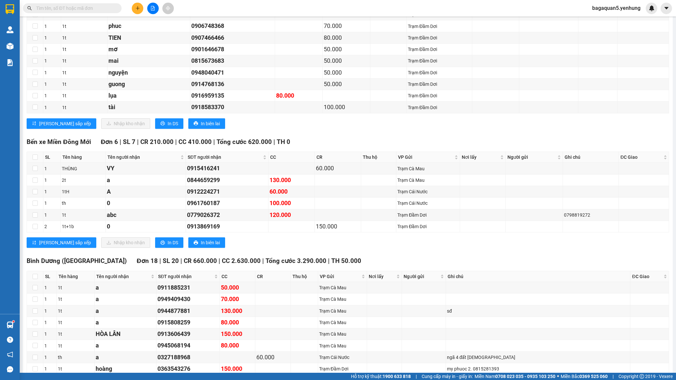
click at [264, 253] on div "Bến xe Miền [GEOGRAPHIC_DATA] 6 | SL 7 | CR 210.000 | CC 410.000 | Tổng cước 62…" at bounding box center [348, 195] width 642 height 116
drag, startPoint x: 225, startPoint y: 169, endPoint x: 227, endPoint y: 233, distance: 63.4
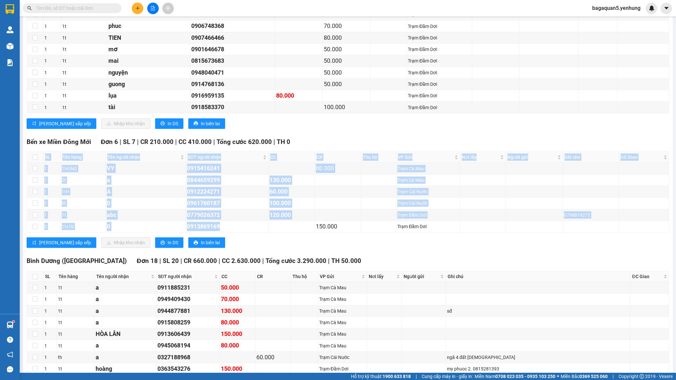
drag, startPoint x: 227, startPoint y: 230, endPoint x: 96, endPoint y: 153, distance: 151.5
copy table "SL Tên hàng Tên người nhận SĐT người nhận CC CR Thu hộ VP Gửi Nơi lấy Người gửi…"
